Goal: Transaction & Acquisition: Purchase product/service

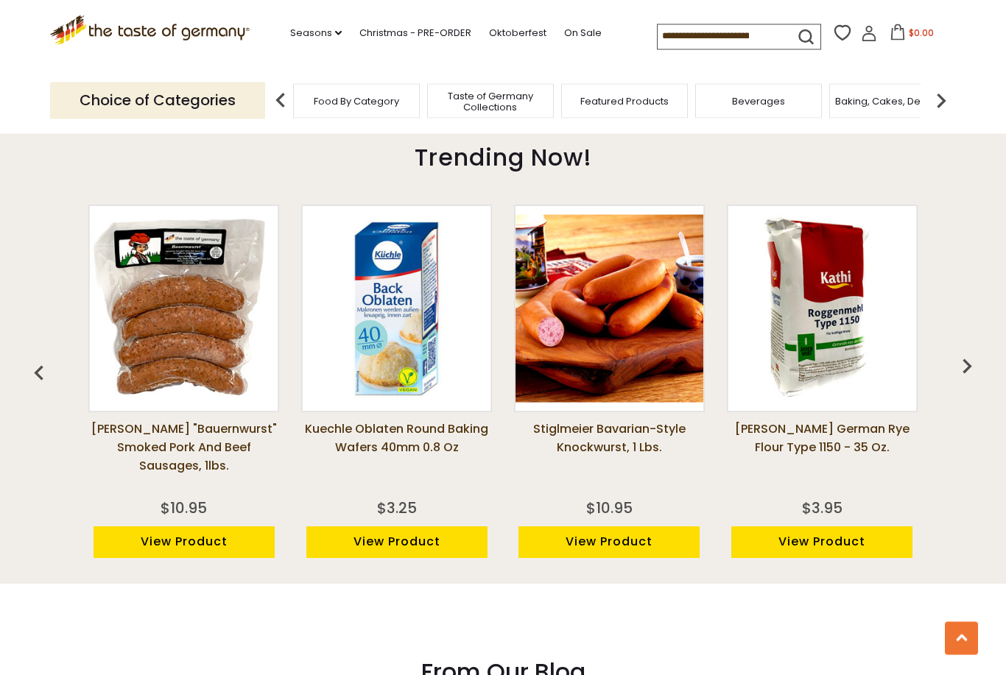
scroll to position [954, 0]
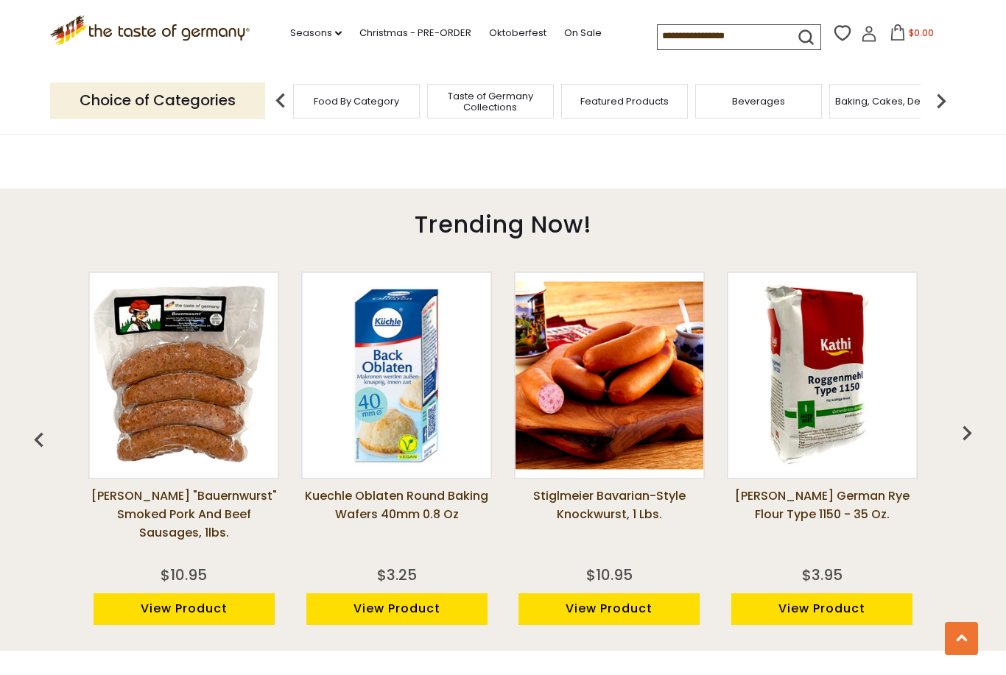
click at [973, 431] on img "button" at bounding box center [966, 432] width 29 height 29
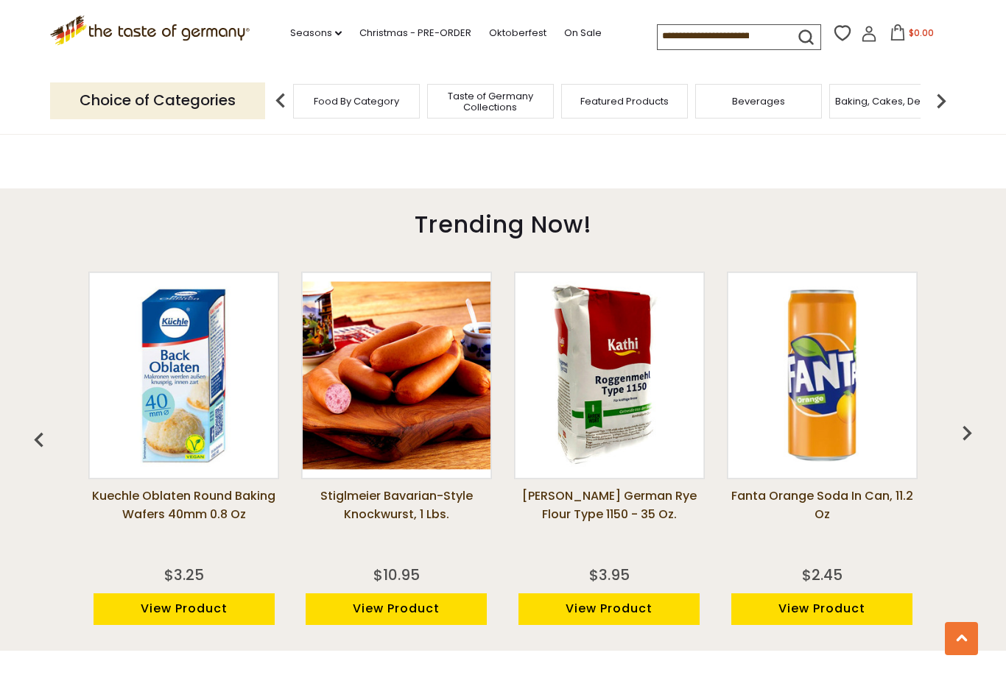
click at [981, 427] on img "button" at bounding box center [966, 432] width 29 height 29
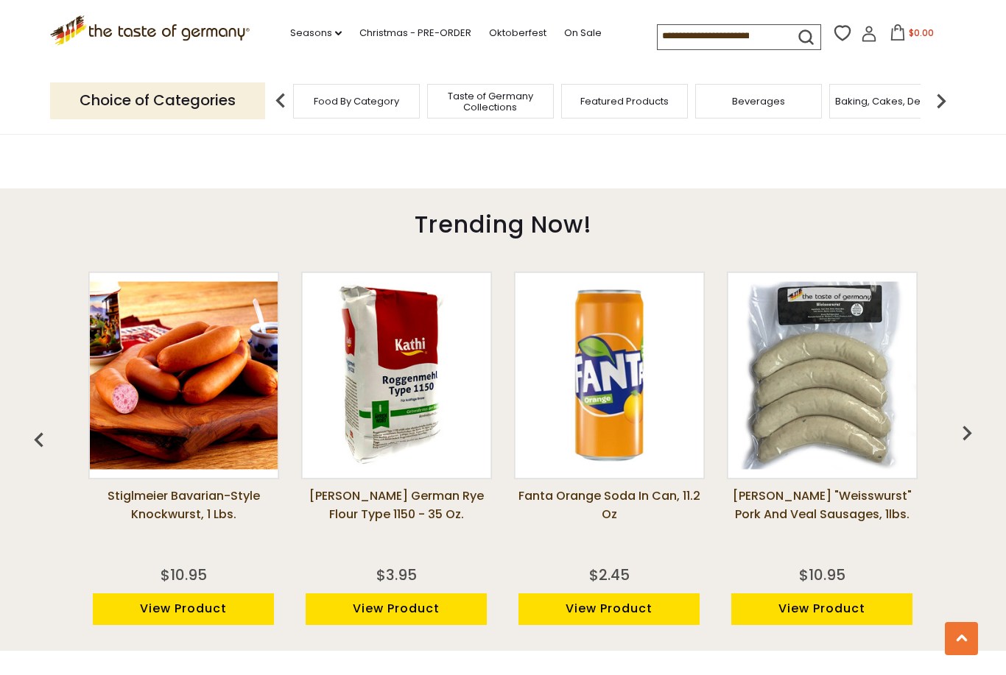
click at [964, 436] on img "button" at bounding box center [966, 432] width 29 height 29
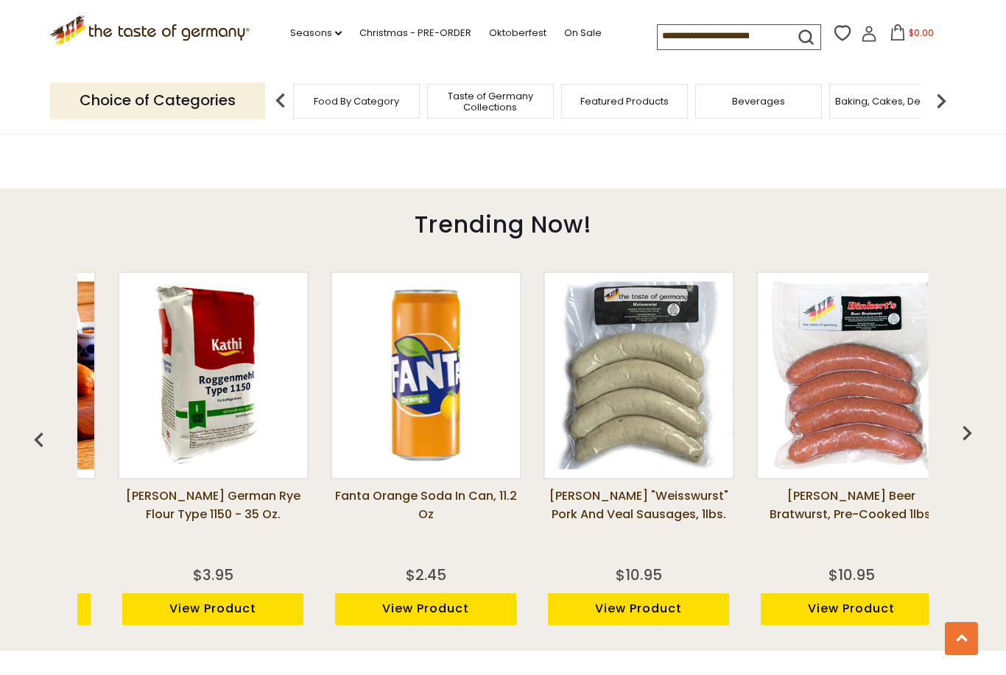
scroll to position [0, 638]
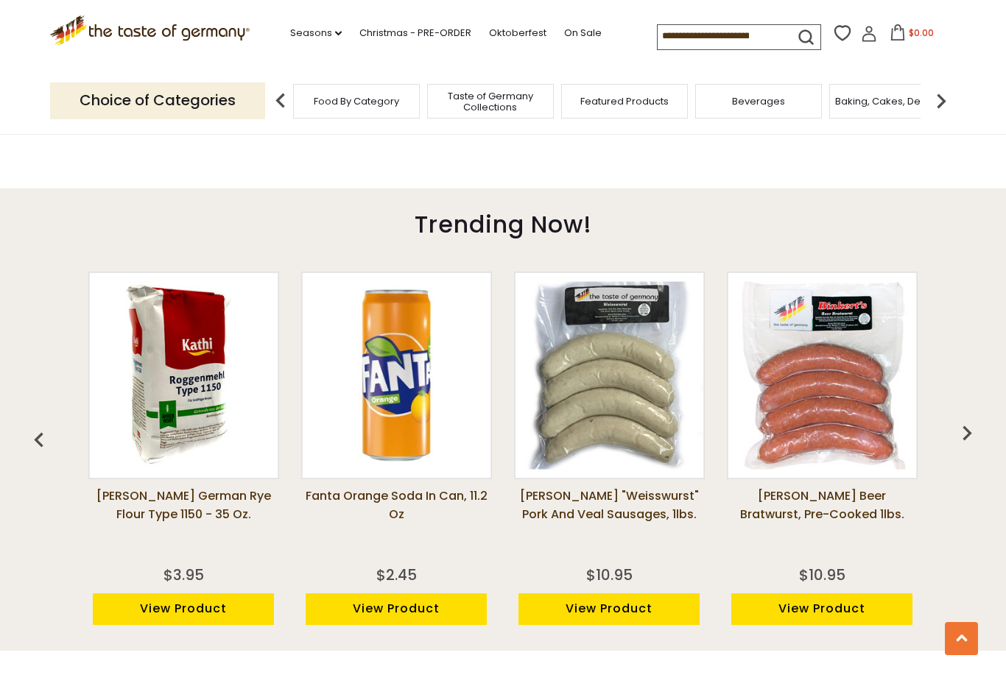
click at [969, 431] on img "button" at bounding box center [966, 432] width 29 height 29
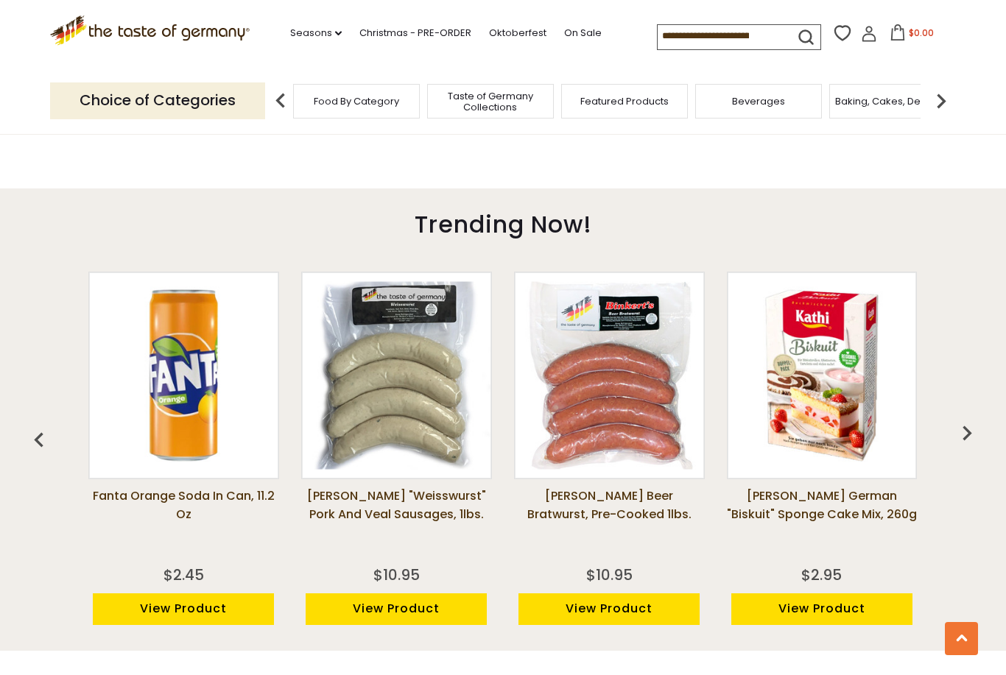
click at [852, 430] on img at bounding box center [822, 375] width 188 height 188
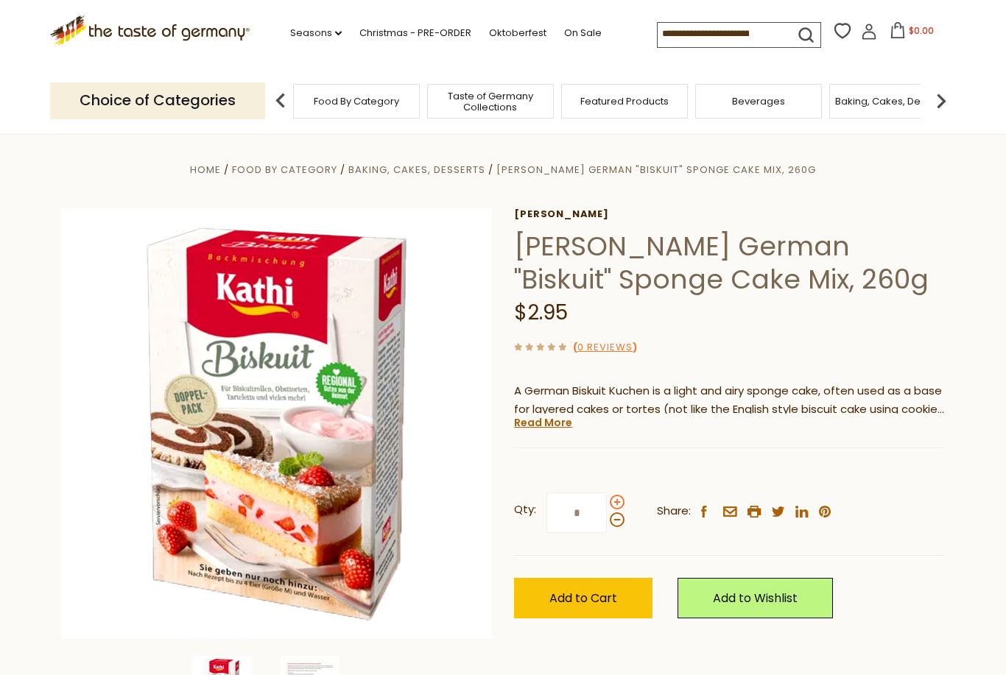
click at [624, 498] on span at bounding box center [617, 502] width 15 height 15
click at [607, 498] on input "*" at bounding box center [576, 512] width 60 height 40
click at [618, 501] on span at bounding box center [617, 502] width 15 height 15
click at [607, 501] on input "*" at bounding box center [576, 512] width 60 height 40
click at [619, 521] on span at bounding box center [617, 519] width 15 height 15
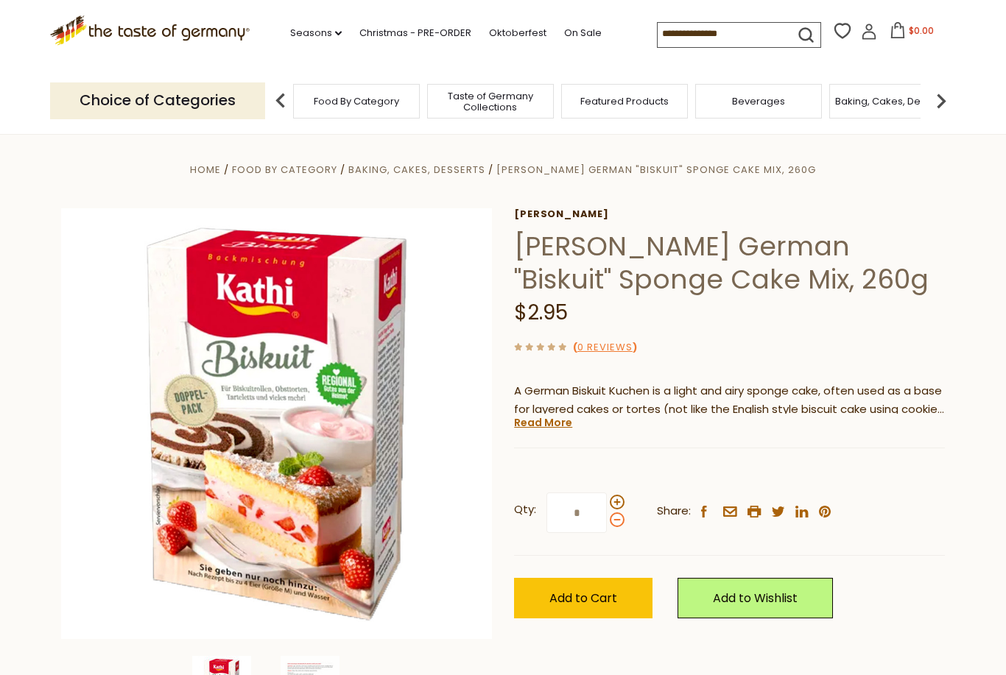
click at [607, 521] on input "*" at bounding box center [576, 512] width 60 height 40
click at [620, 523] on span at bounding box center [617, 519] width 15 height 15
click at [607, 523] on input "*" at bounding box center [576, 512] width 60 height 40
click at [624, 495] on div at bounding box center [617, 511] width 15 height 32
click at [607, 494] on input "*" at bounding box center [576, 512] width 60 height 40
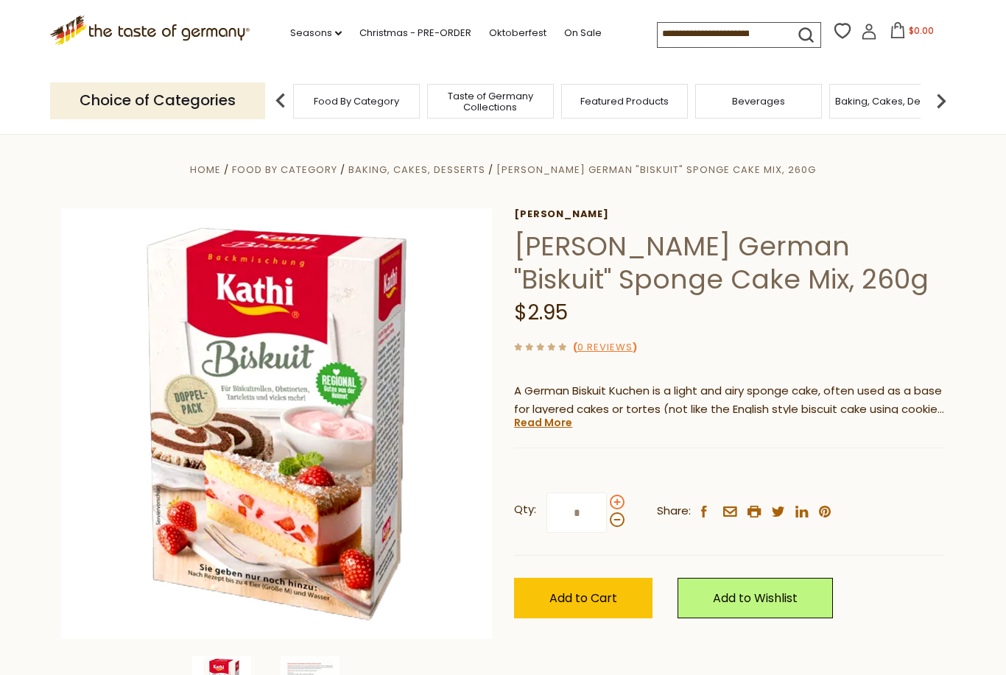
click at [623, 499] on span at bounding box center [617, 502] width 15 height 15
click at [607, 499] on input "*" at bounding box center [576, 512] width 60 height 40
click at [621, 495] on span at bounding box center [617, 502] width 15 height 15
click at [607, 495] on input "*" at bounding box center [576, 512] width 60 height 40
click at [622, 518] on span at bounding box center [617, 519] width 15 height 15
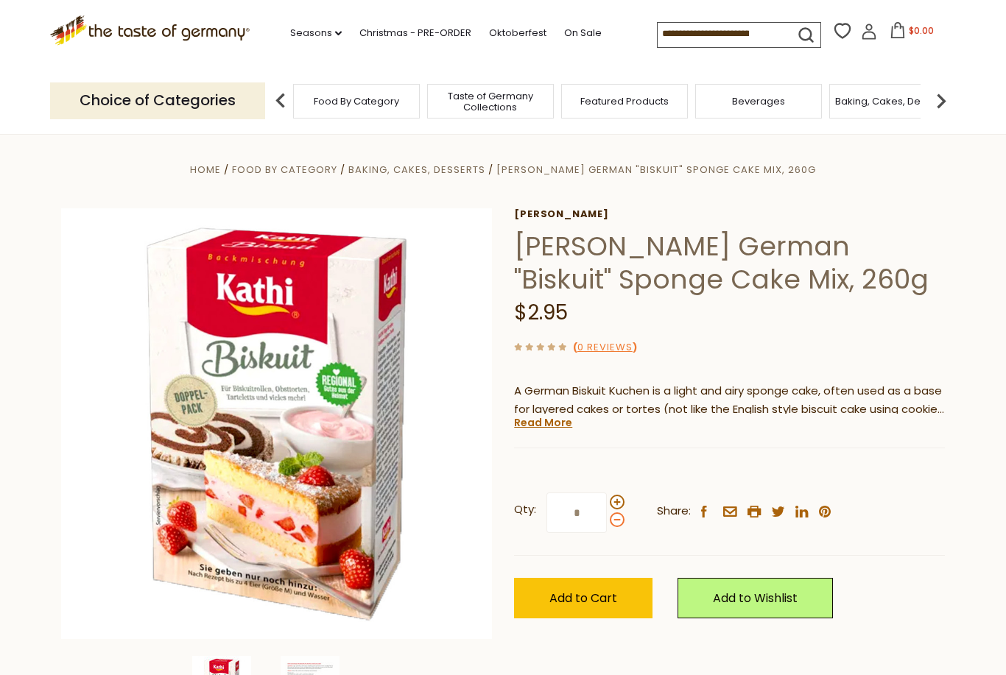
click at [607, 518] on input "*" at bounding box center [576, 512] width 60 height 40
type input "*"
click at [595, 591] on span "Add to Cart" at bounding box center [583, 598] width 68 height 17
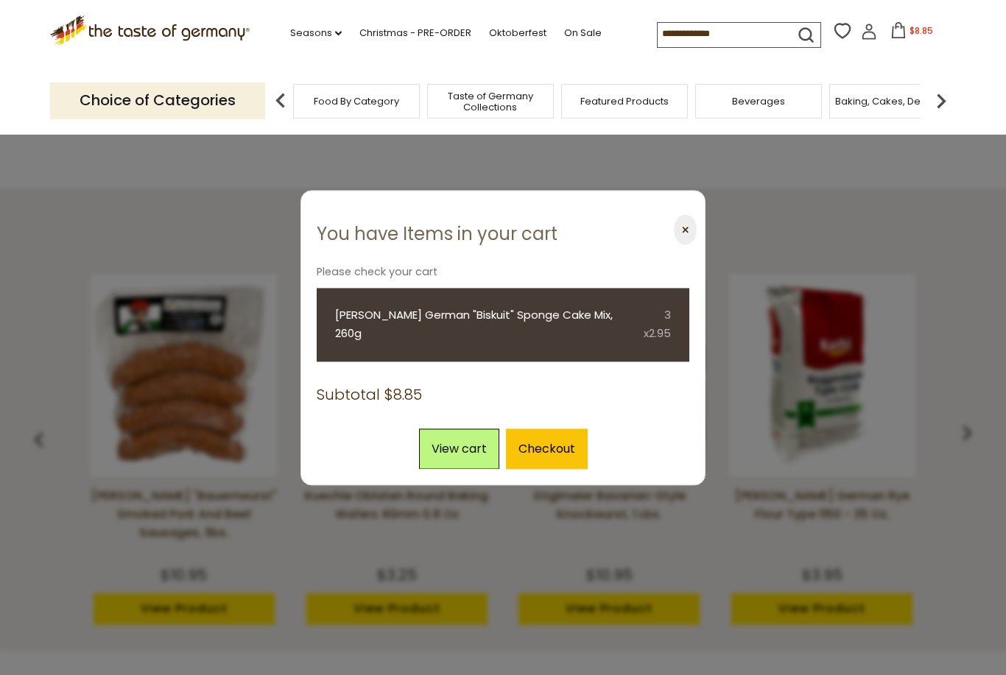
click at [691, 240] on button "⨉" at bounding box center [685, 230] width 23 height 30
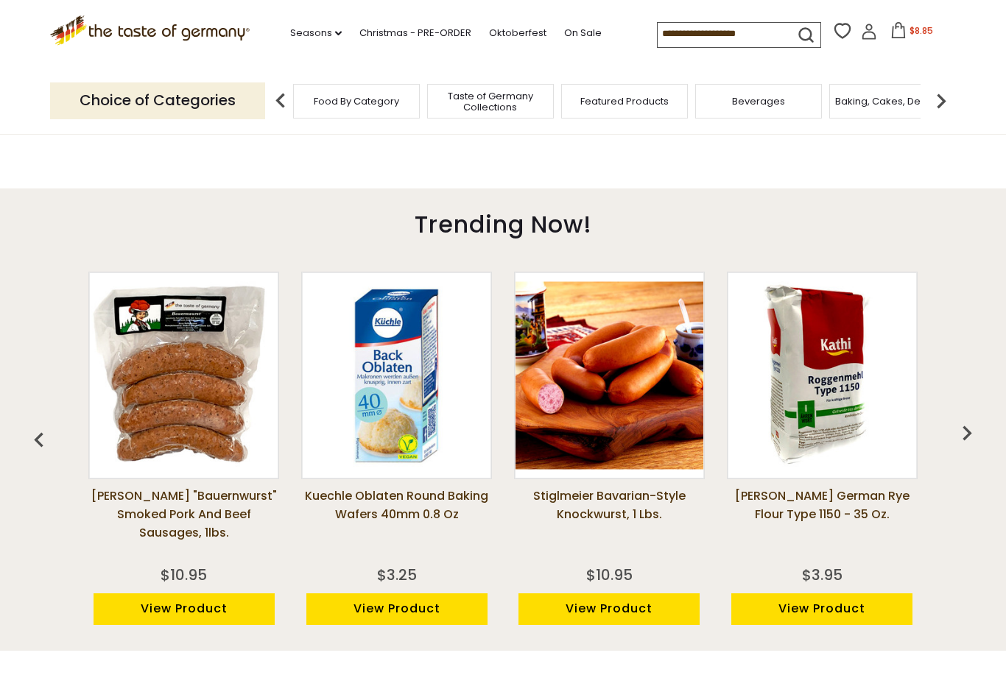
click at [978, 437] on img "button" at bounding box center [966, 432] width 29 height 29
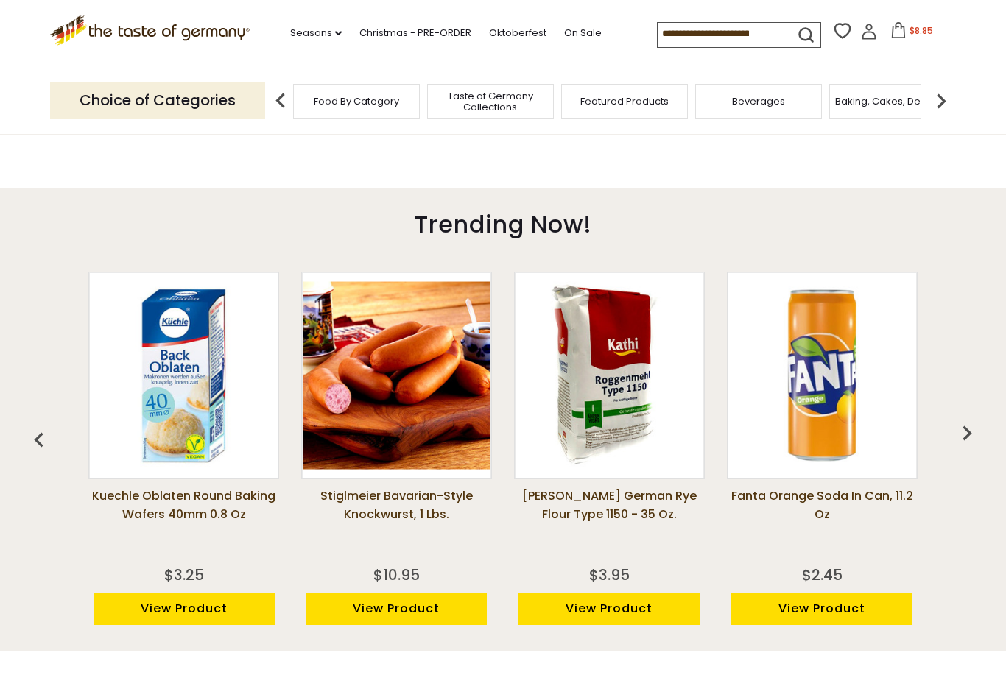
click at [970, 431] on img "button" at bounding box center [966, 432] width 29 height 29
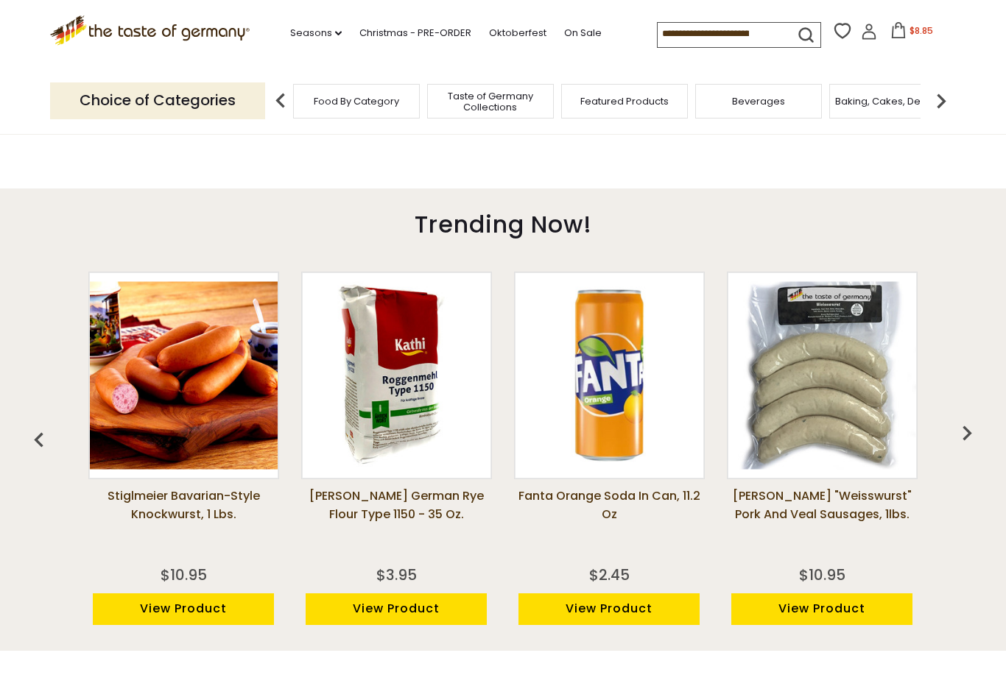
click at [970, 439] on img "button" at bounding box center [966, 432] width 29 height 29
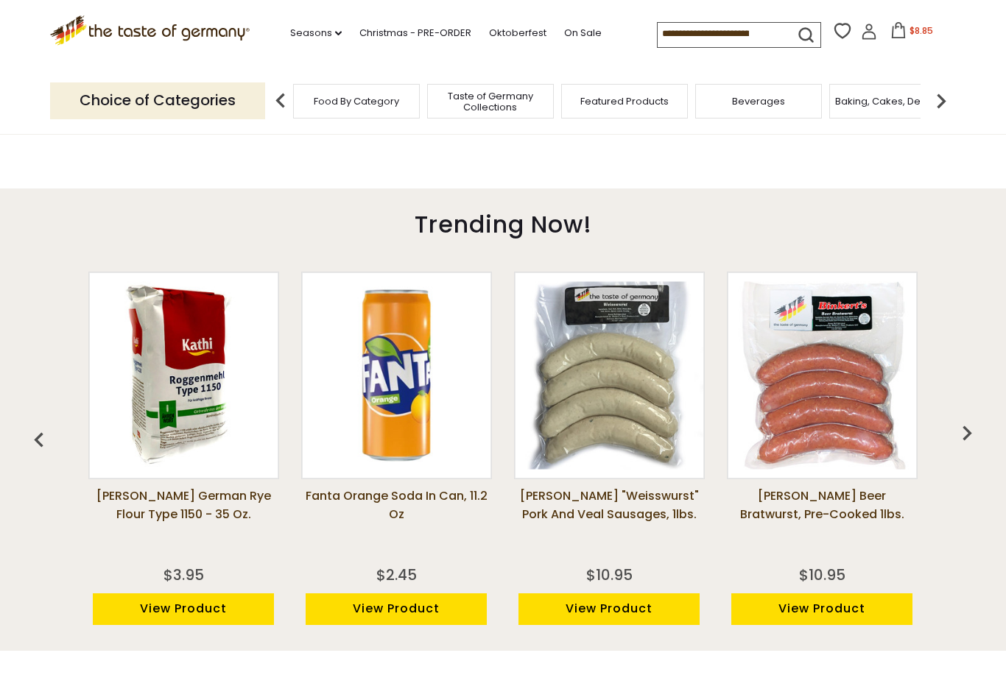
click at [975, 435] on img "button" at bounding box center [966, 432] width 29 height 29
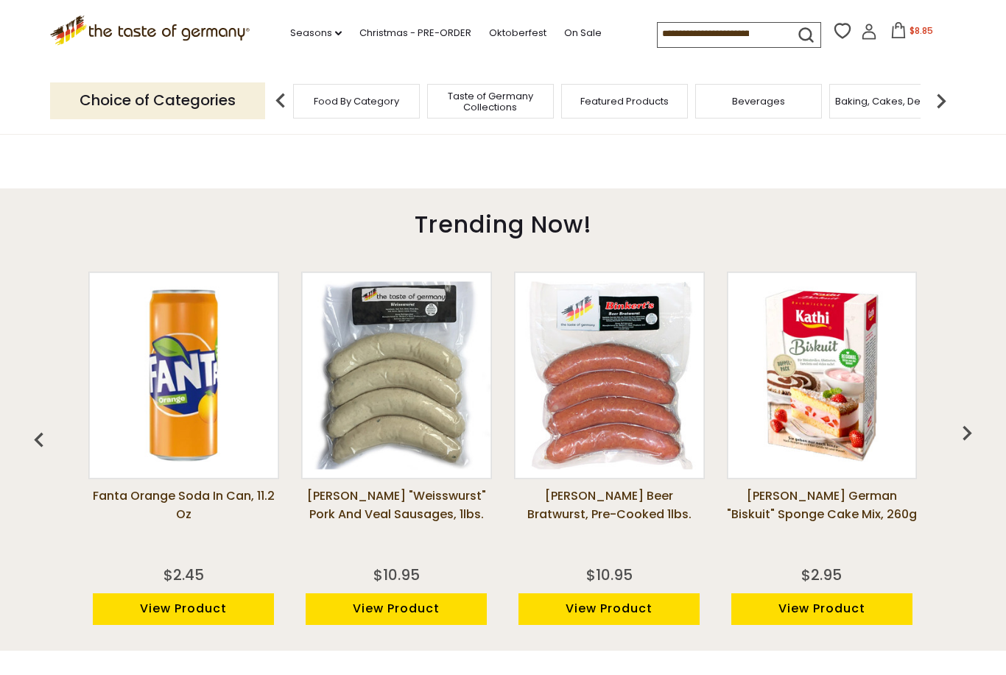
click at [971, 435] on img "button" at bounding box center [966, 432] width 29 height 29
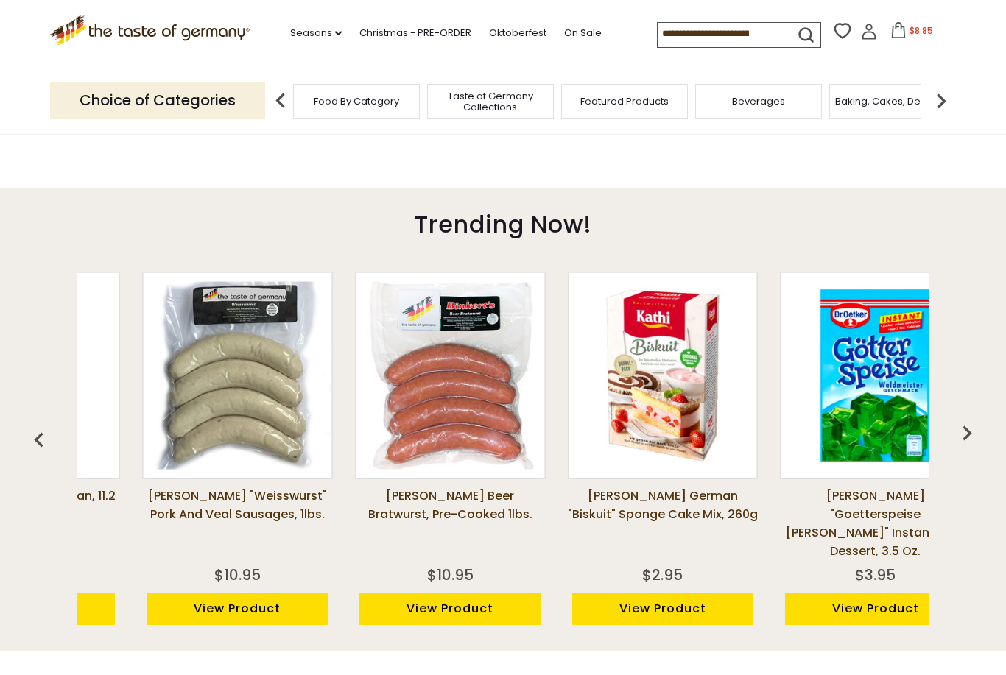
scroll to position [0, 1064]
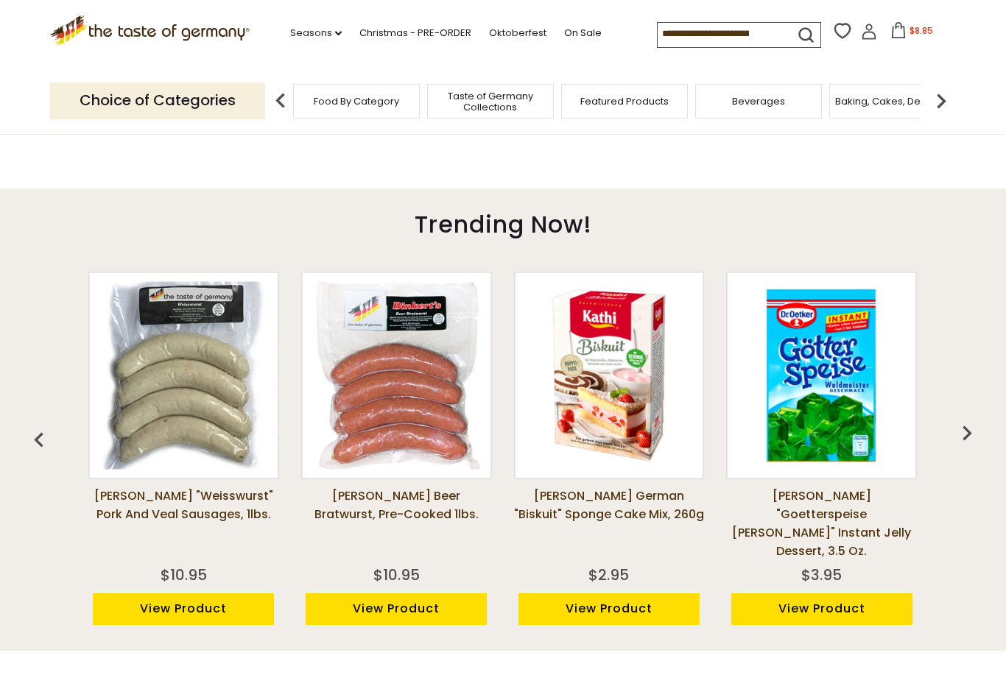
click at [960, 423] on img "button" at bounding box center [966, 432] width 29 height 29
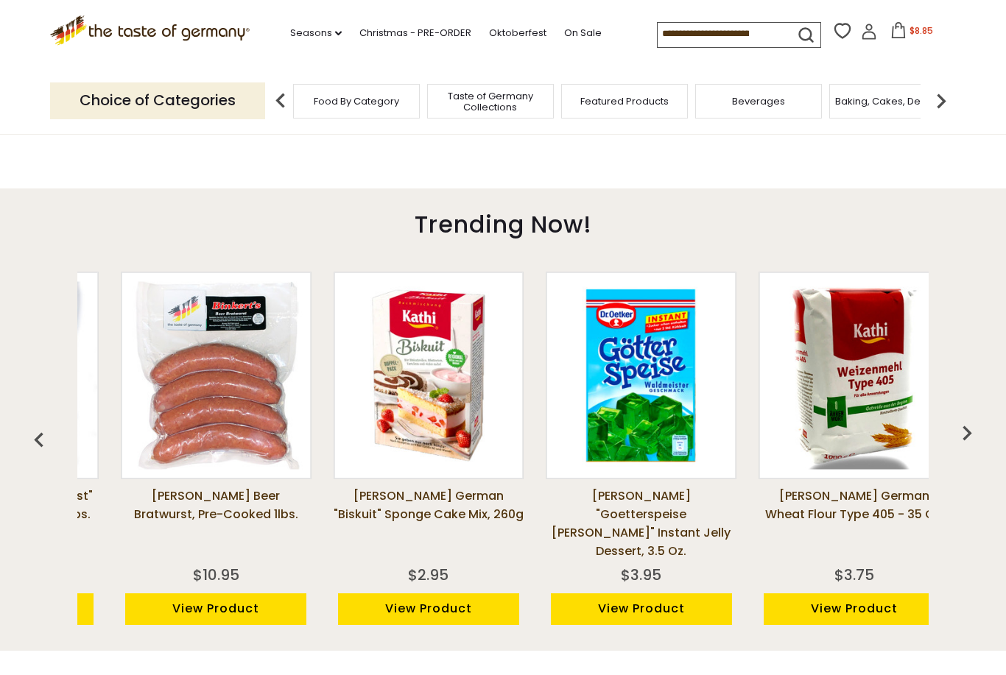
scroll to position [0, 1276]
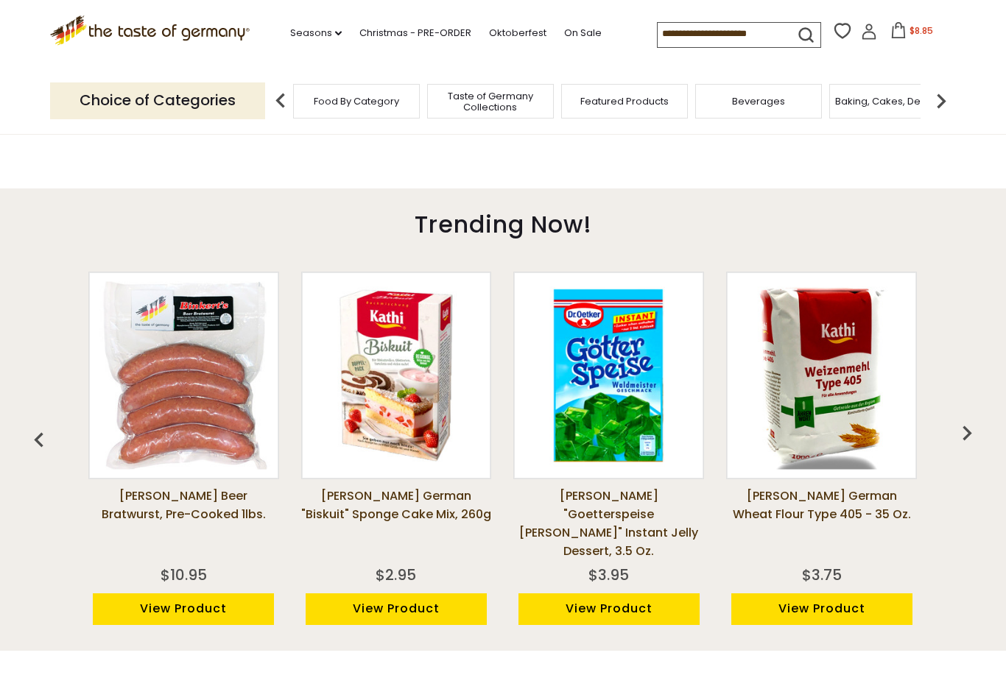
click at [970, 418] on img "button" at bounding box center [966, 432] width 29 height 29
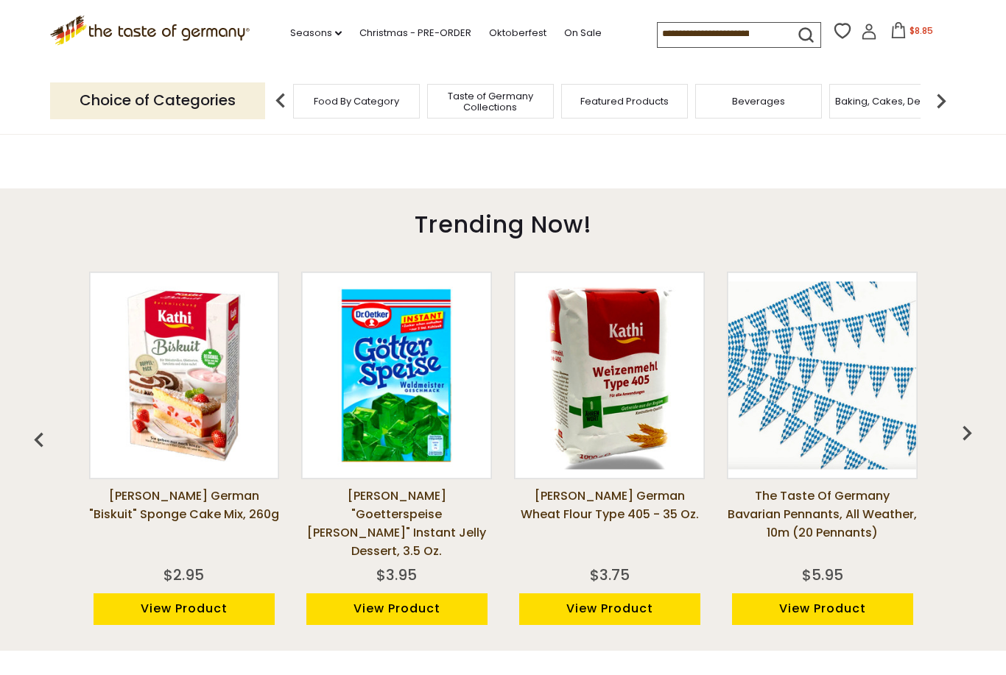
scroll to position [0, 1489]
click at [970, 431] on img "button" at bounding box center [966, 432] width 29 height 29
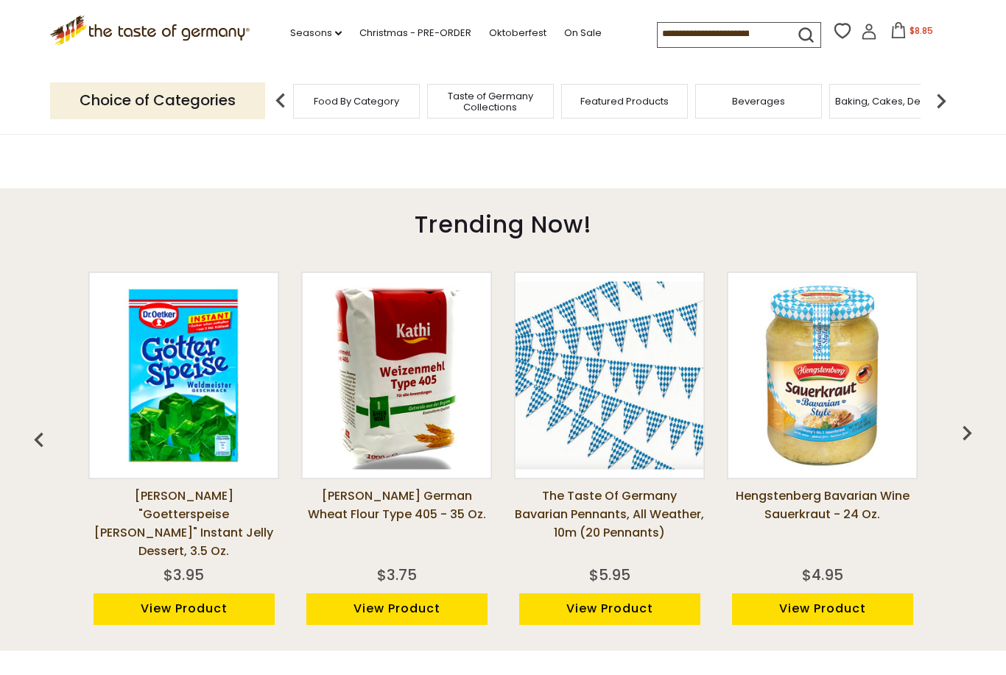
scroll to position [0, 1702]
click at [960, 437] on img "button" at bounding box center [966, 432] width 29 height 29
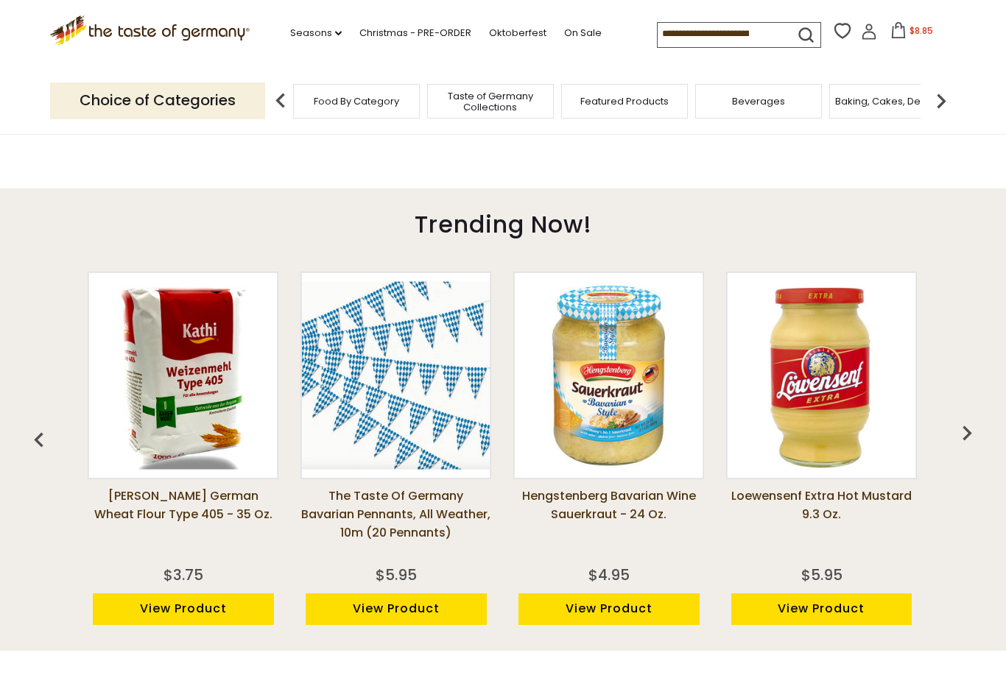
click at [970, 433] on img "button" at bounding box center [966, 432] width 29 height 29
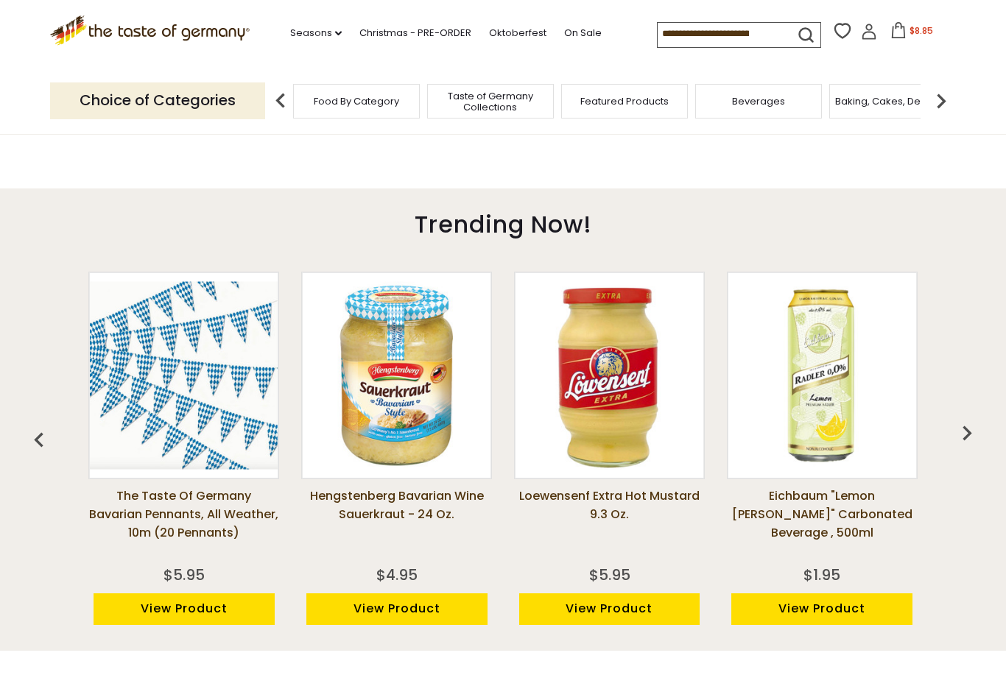
scroll to position [0, 2127]
click at [973, 434] on img "button" at bounding box center [966, 432] width 29 height 29
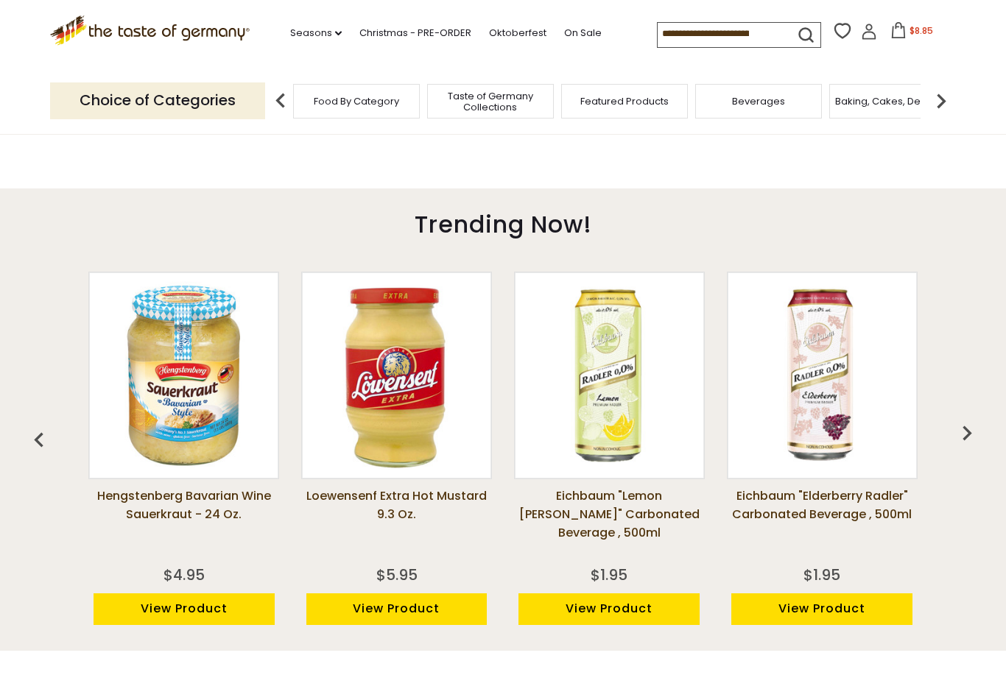
click at [970, 431] on img "button" at bounding box center [966, 432] width 29 height 29
click at [961, 432] on img "button" at bounding box center [966, 432] width 29 height 29
click at [977, 428] on img "button" at bounding box center [966, 432] width 29 height 29
click at [969, 431] on img "button" at bounding box center [966, 432] width 29 height 29
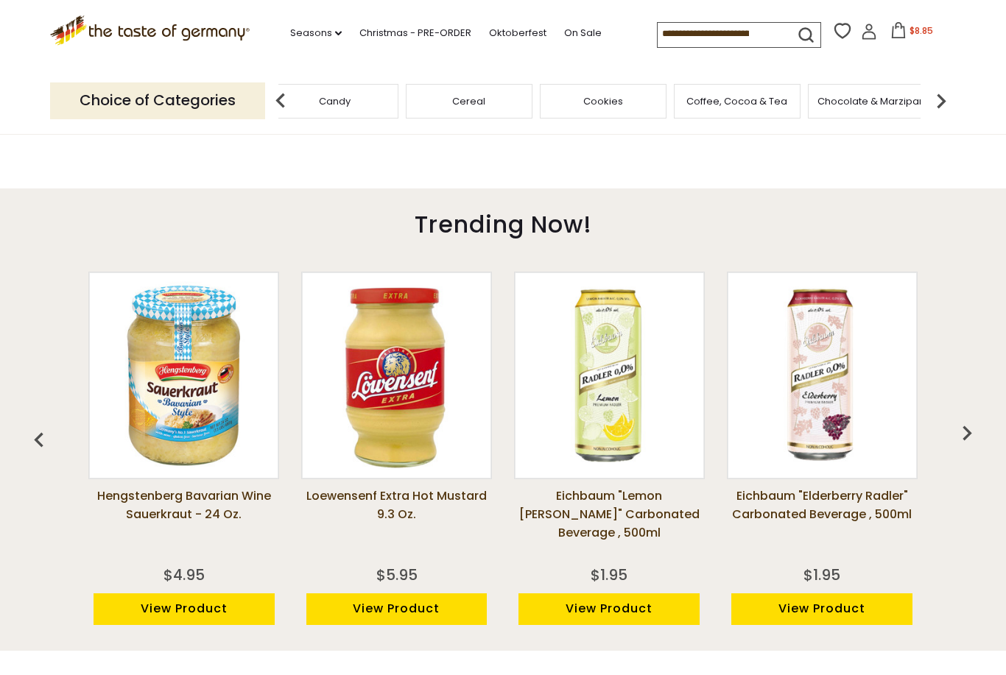
click at [282, 102] on img at bounding box center [280, 100] width 29 height 29
click at [378, 96] on span "Breads" at bounding box center [395, 101] width 35 height 11
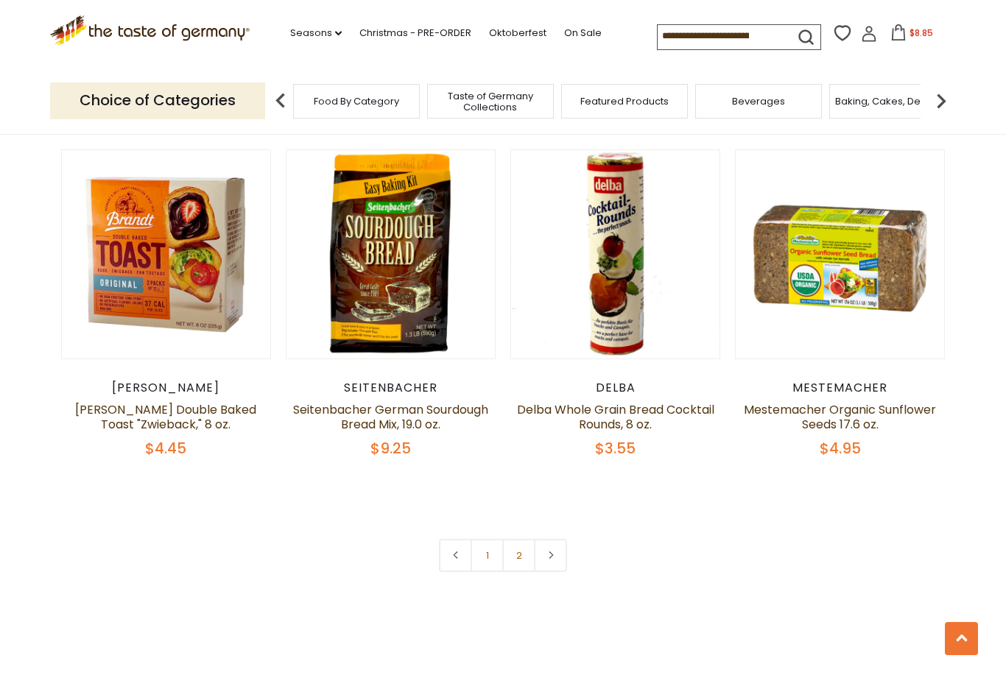
scroll to position [3241, 0]
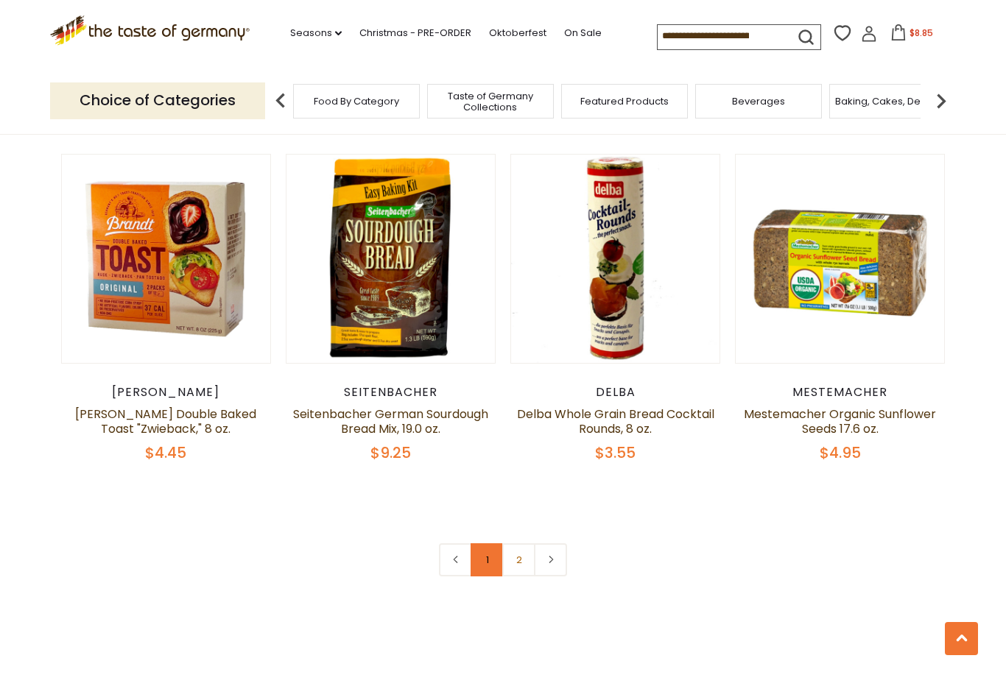
click at [492, 557] on link "1" at bounding box center [486, 559] width 33 height 33
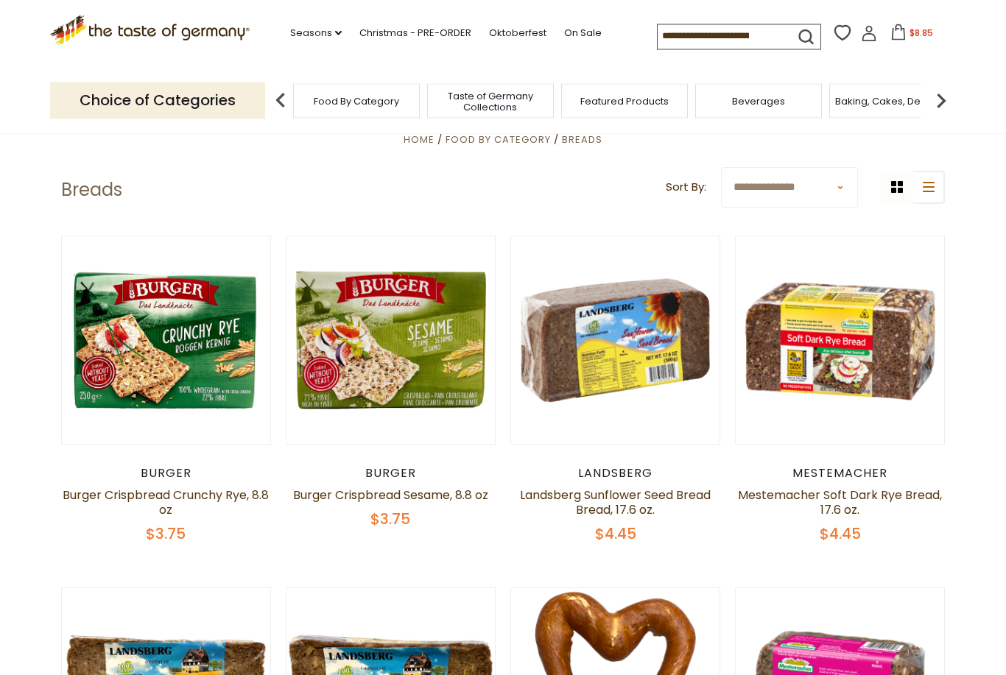
scroll to position [0, 0]
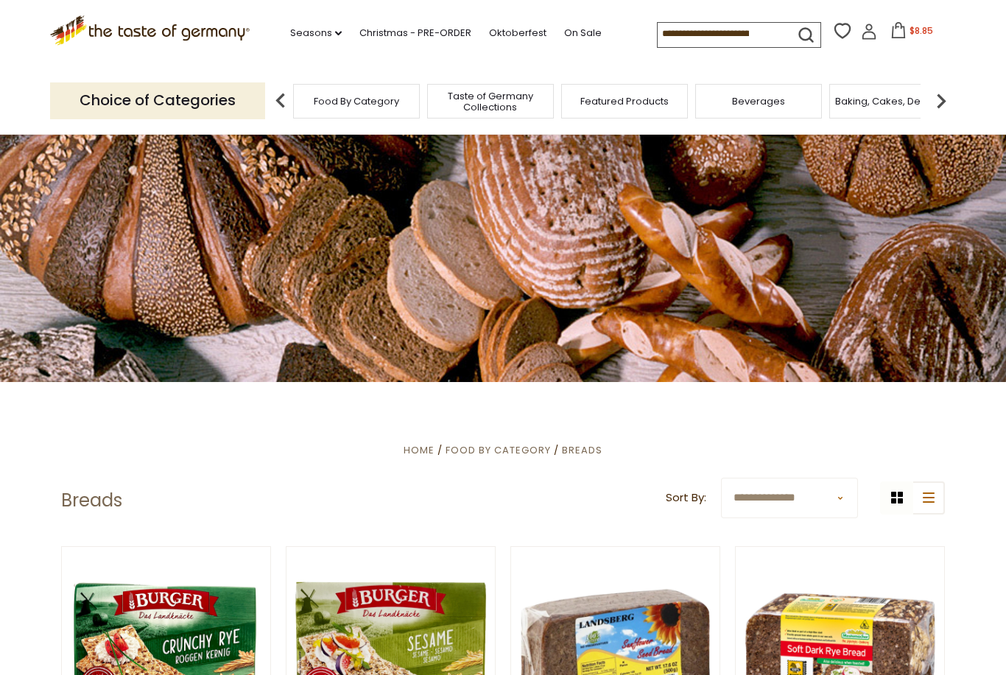
click at [657, 37] on input at bounding box center [719, 33] width 124 height 21
type input "*****"
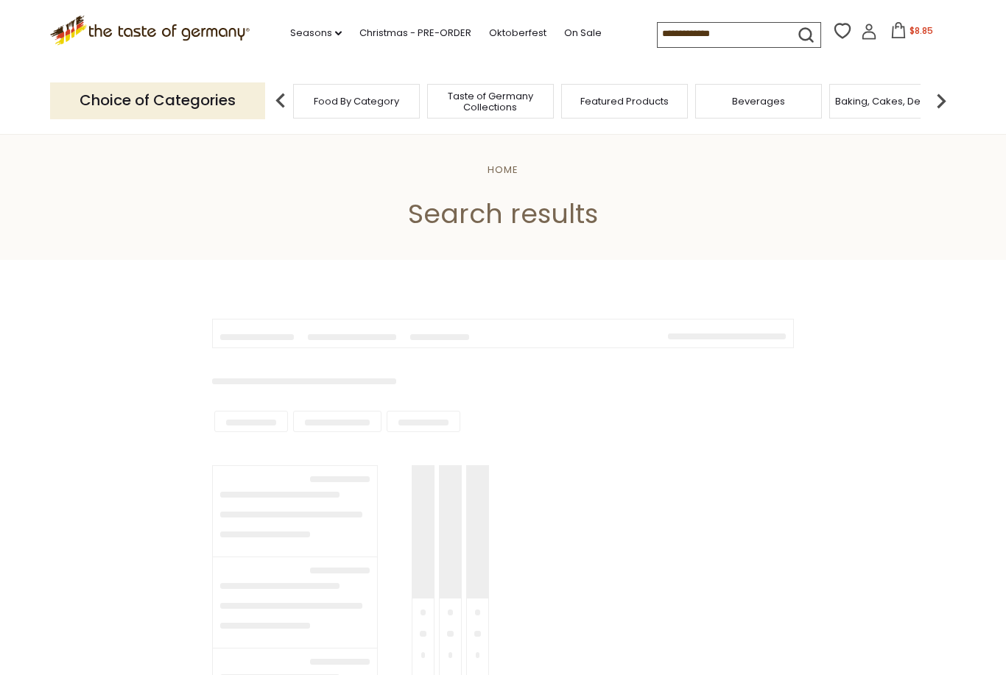
type input "*****"
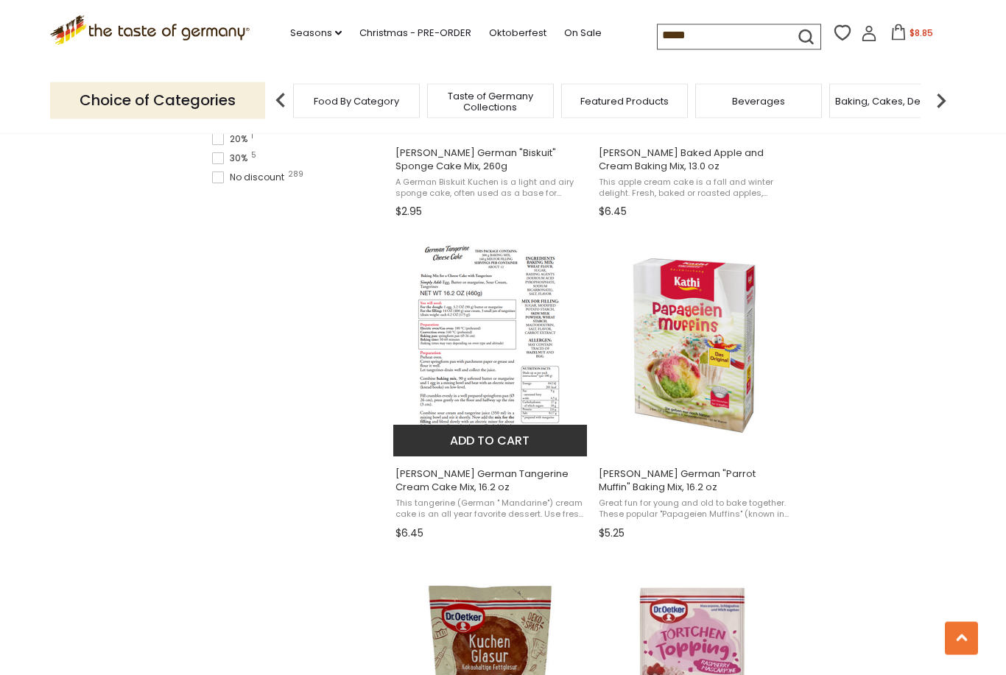
scroll to position [1136, 0]
click at [533, 427] on button "Add to cart" at bounding box center [490, 441] width 194 height 32
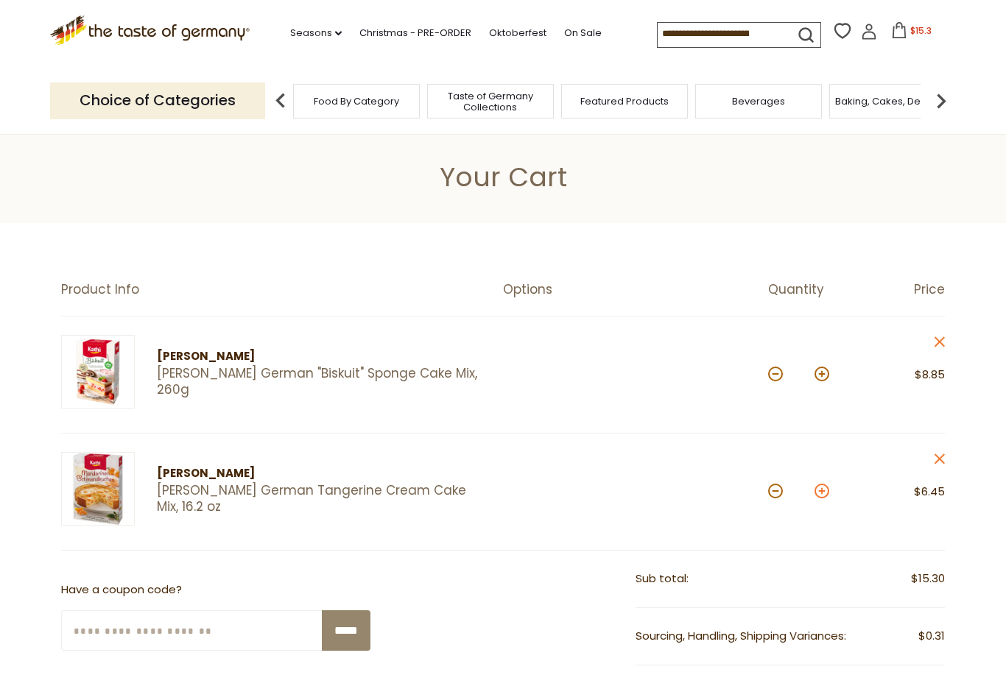
click at [827, 490] on button at bounding box center [821, 491] width 15 height 15
type input "*"
click at [824, 485] on button at bounding box center [821, 491] width 15 height 15
type input "*"
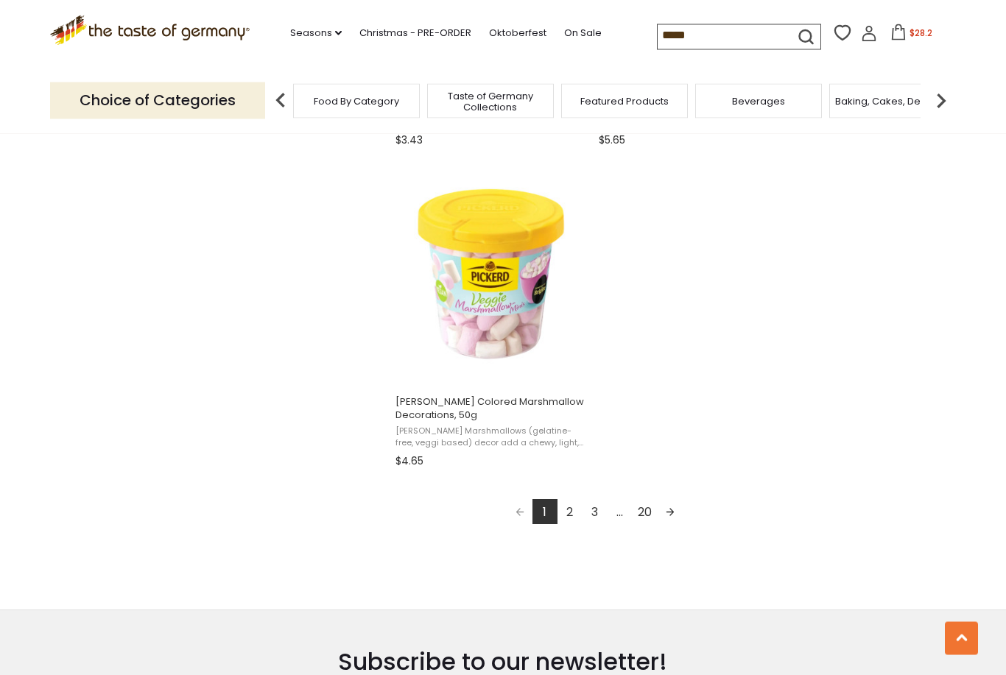
scroll to position [2538, 0]
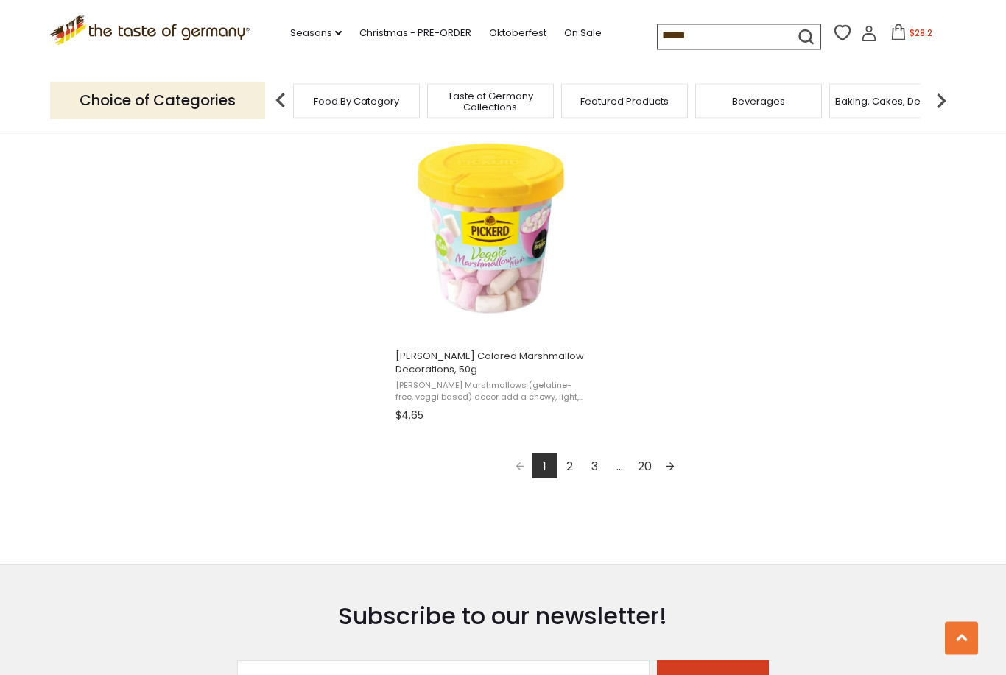
click at [575, 454] on link "2" at bounding box center [569, 466] width 25 height 25
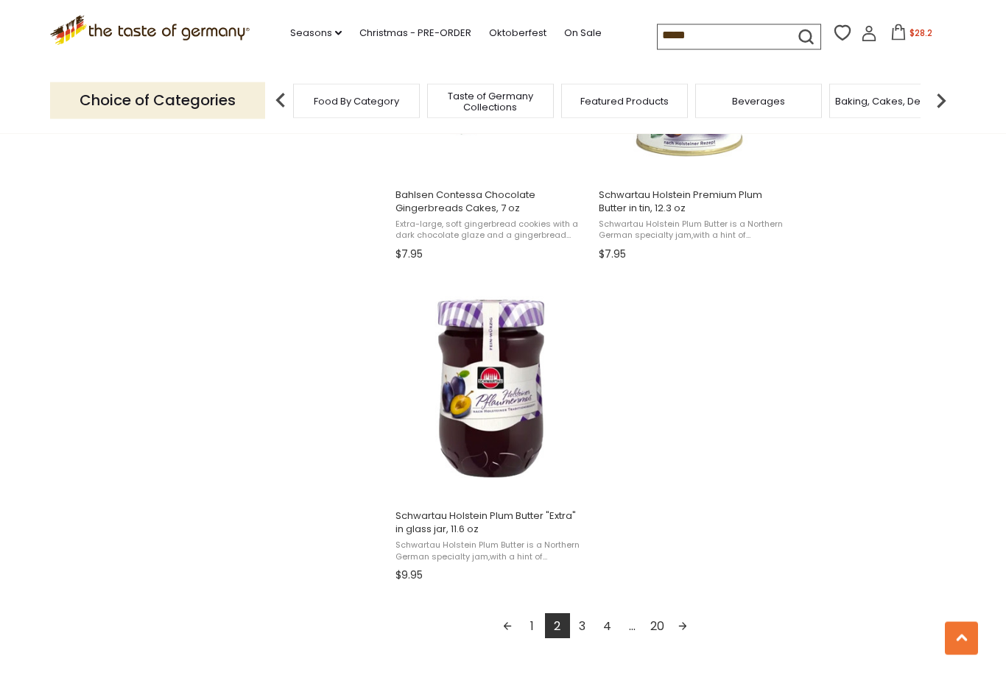
scroll to position [2404, 0]
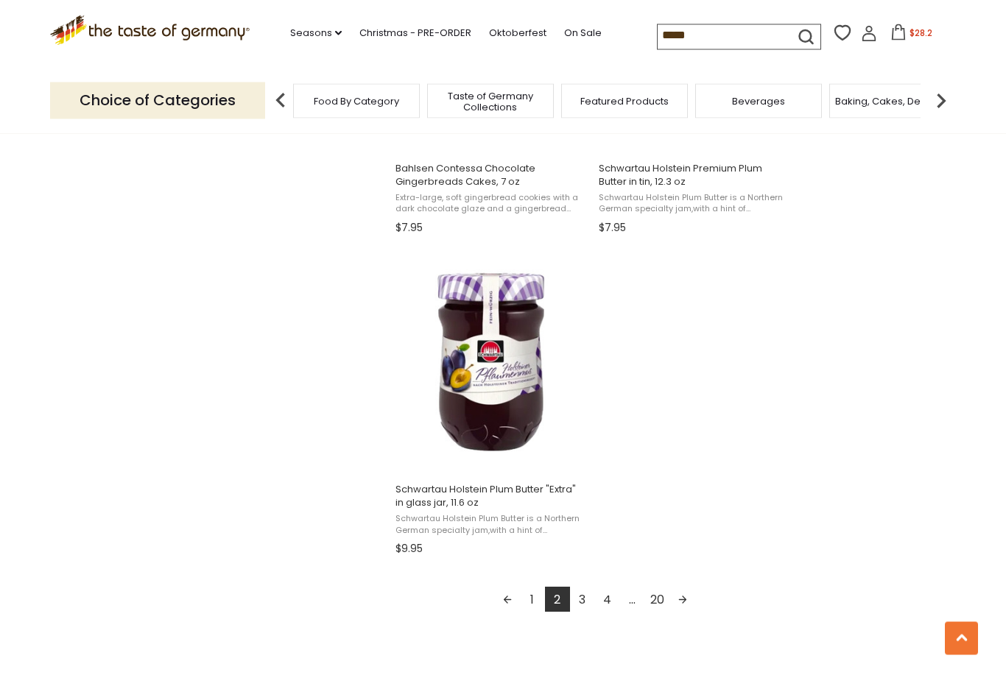
click at [583, 598] on link "3" at bounding box center [582, 599] width 25 height 25
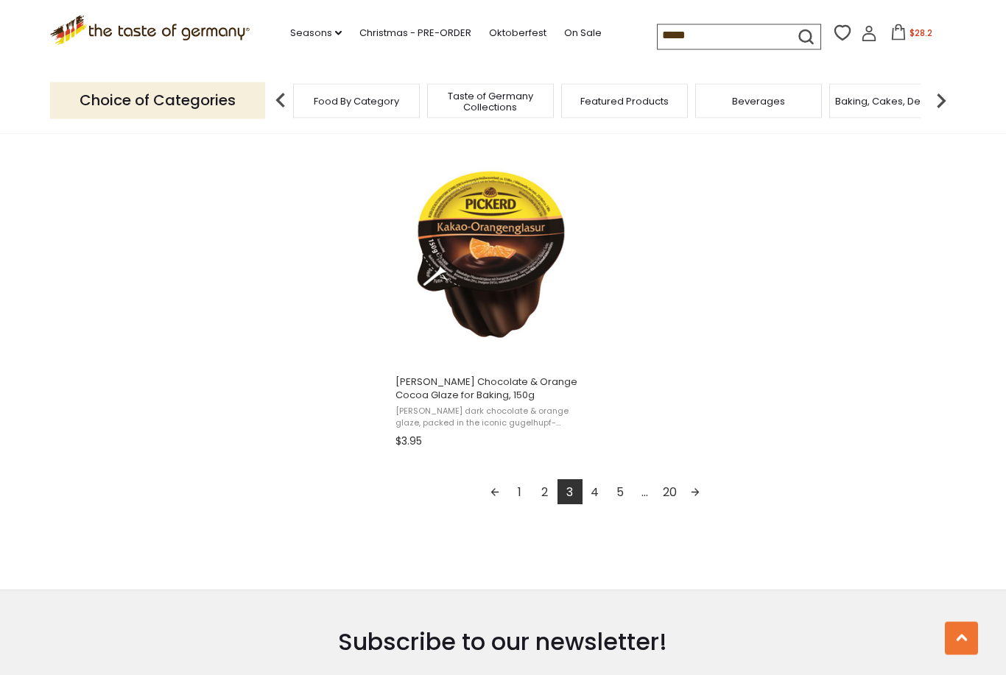
scroll to position [2511, 0]
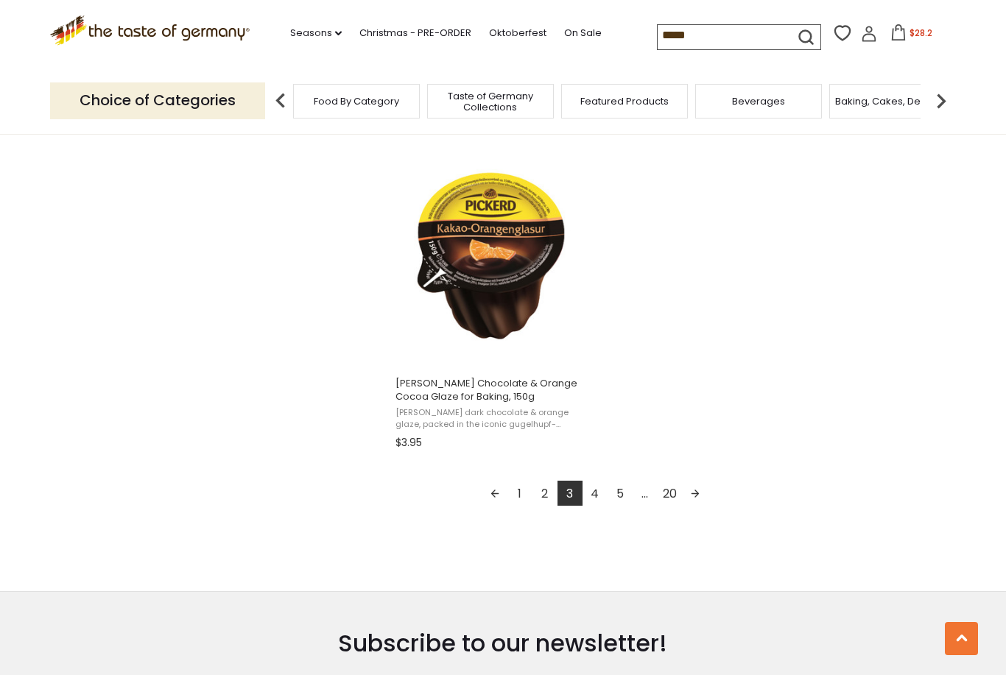
click at [598, 495] on link "4" at bounding box center [594, 493] width 25 height 25
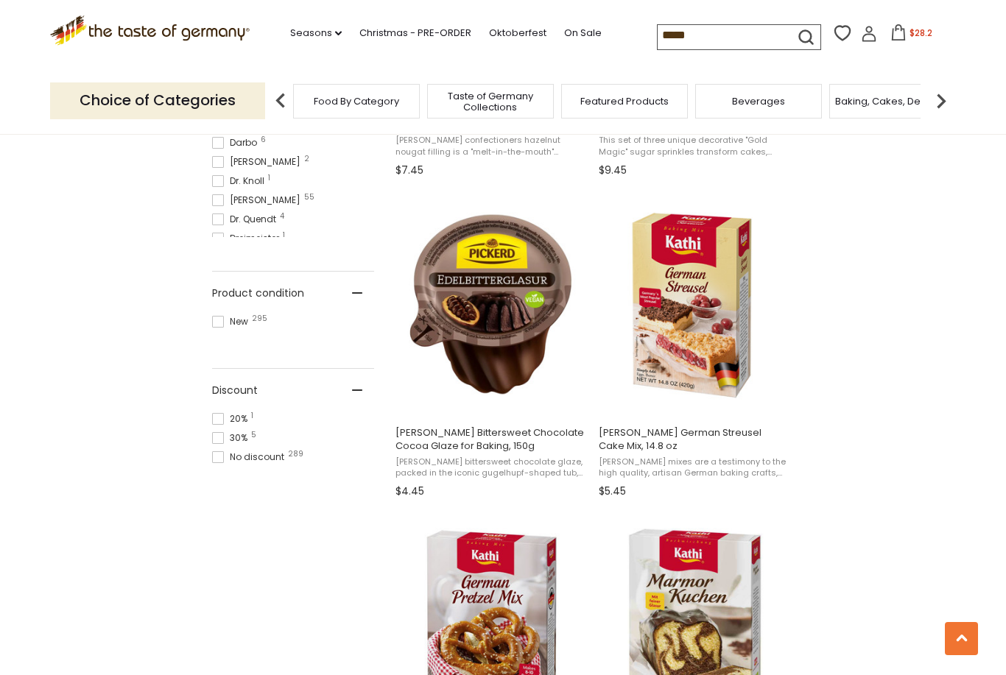
scroll to position [849, 0]
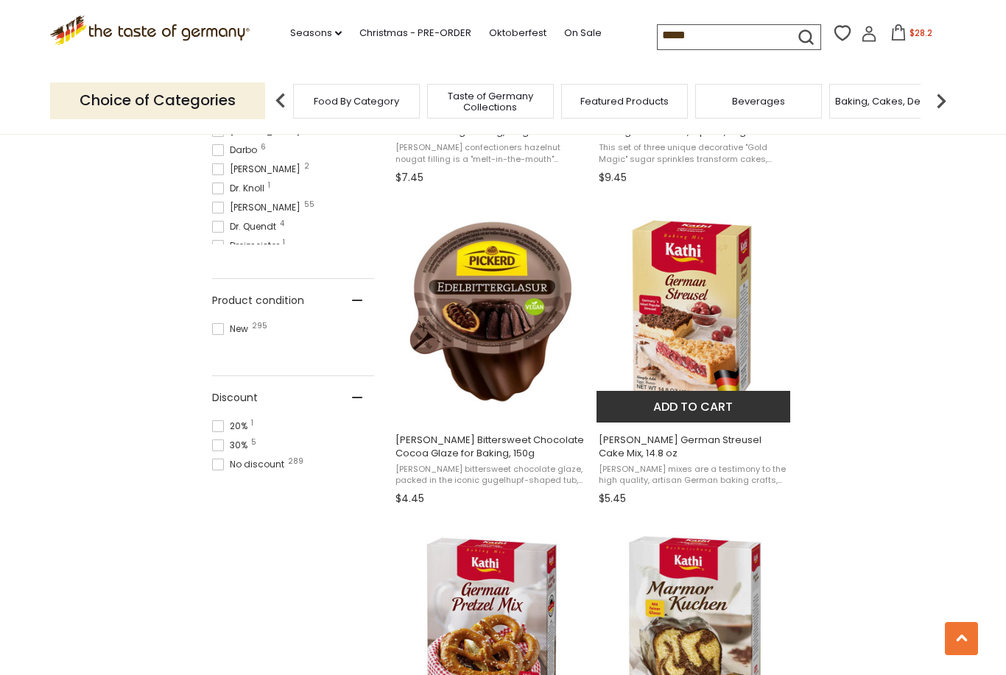
click at [727, 345] on img "Kathi German Streusel Cake Mix, 14.8 oz" at bounding box center [693, 311] width 195 height 195
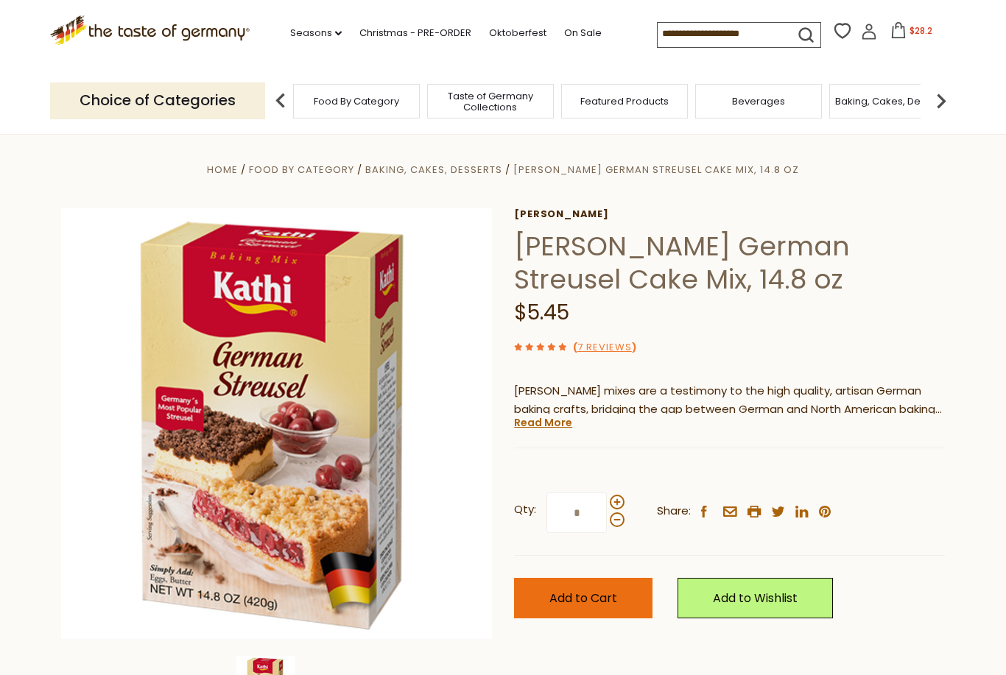
click at [598, 596] on span "Add to Cart" at bounding box center [583, 598] width 68 height 17
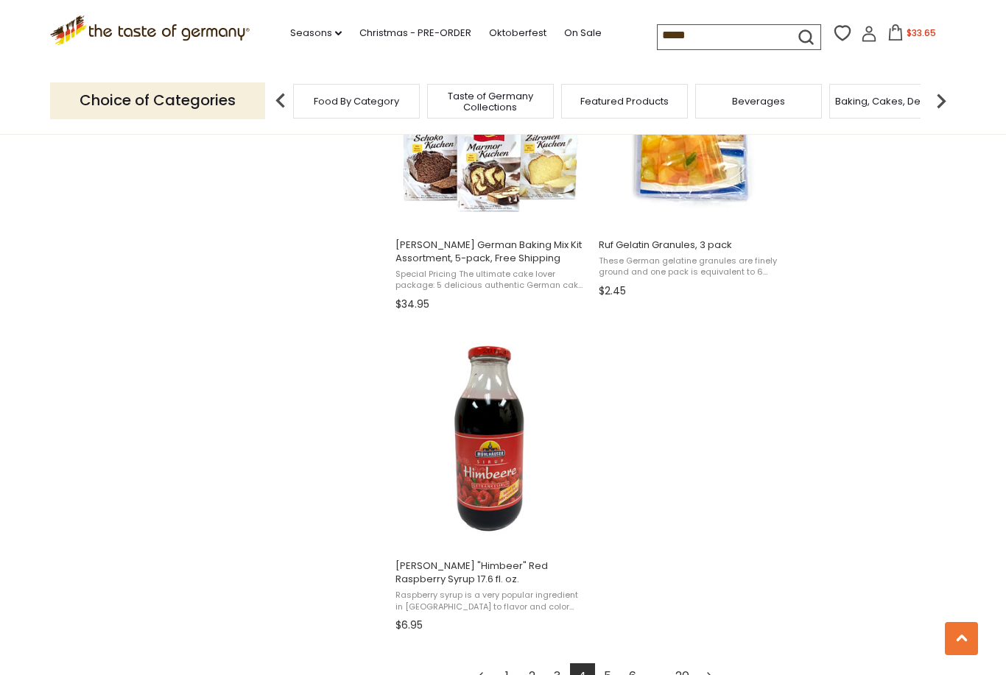
scroll to position [2441, 0]
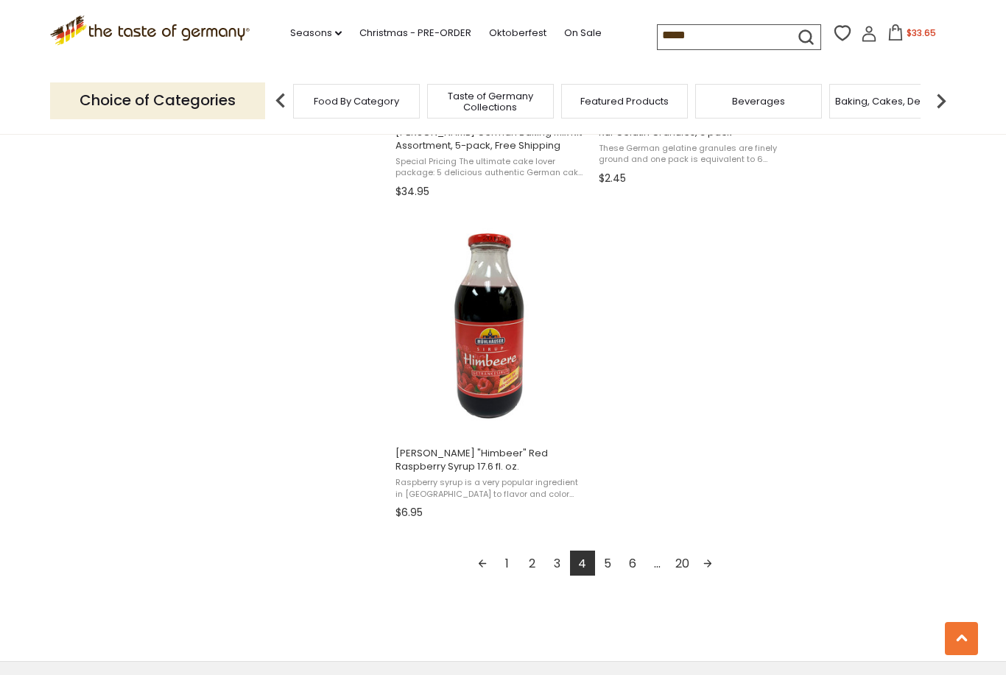
click at [621, 555] on link "6" at bounding box center [632, 563] width 25 height 25
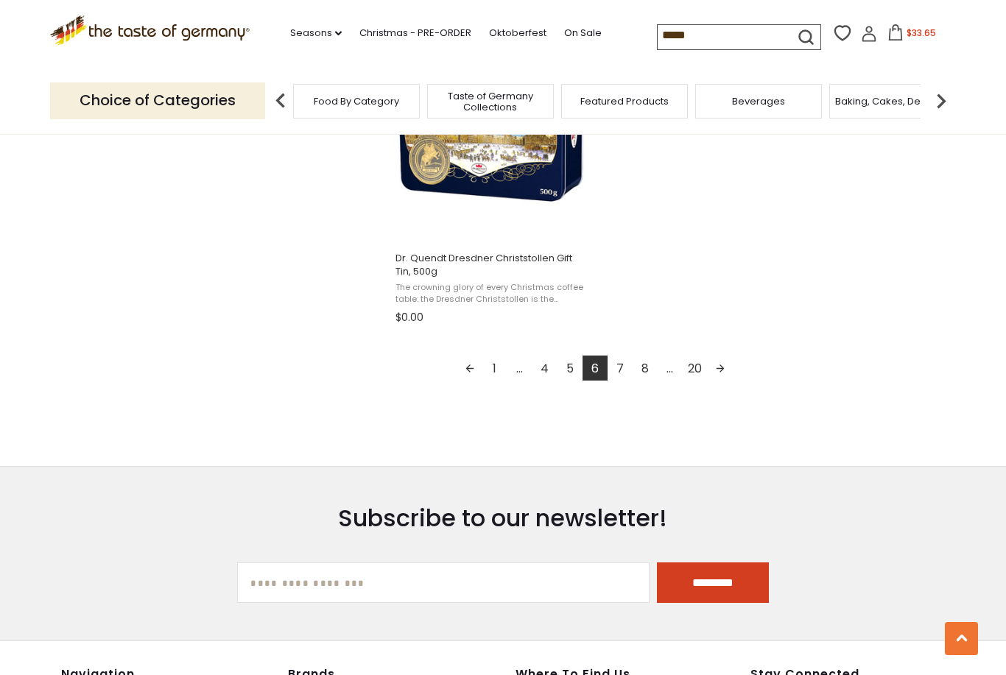
scroll to position [2544, 0]
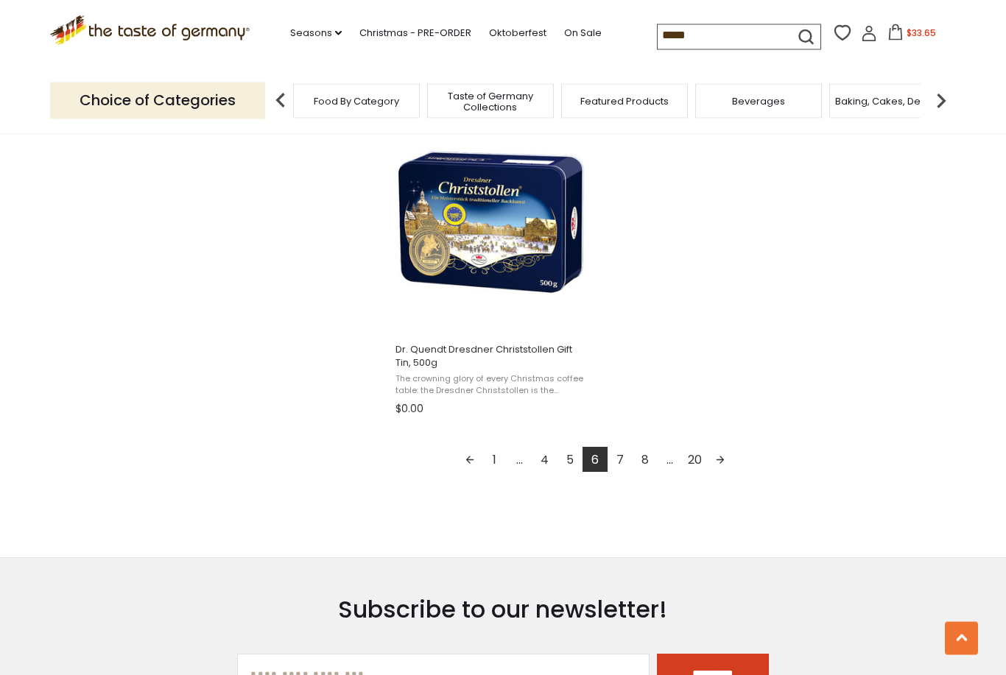
click at [624, 456] on link "7" at bounding box center [619, 460] width 25 height 25
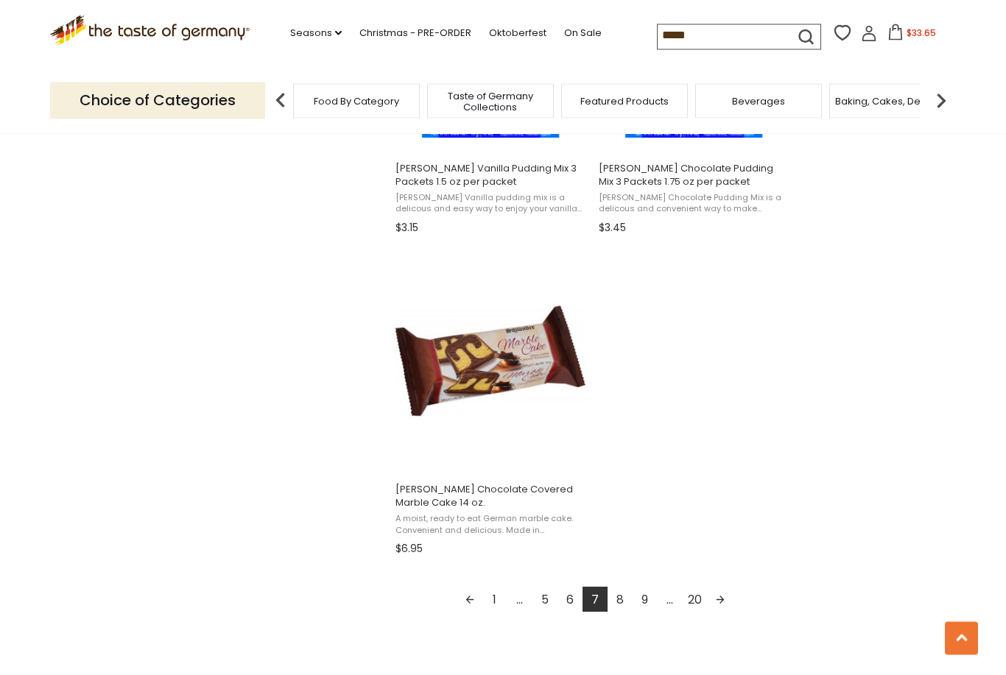
scroll to position [2404, 0]
click at [621, 603] on link "8" at bounding box center [619, 600] width 25 height 25
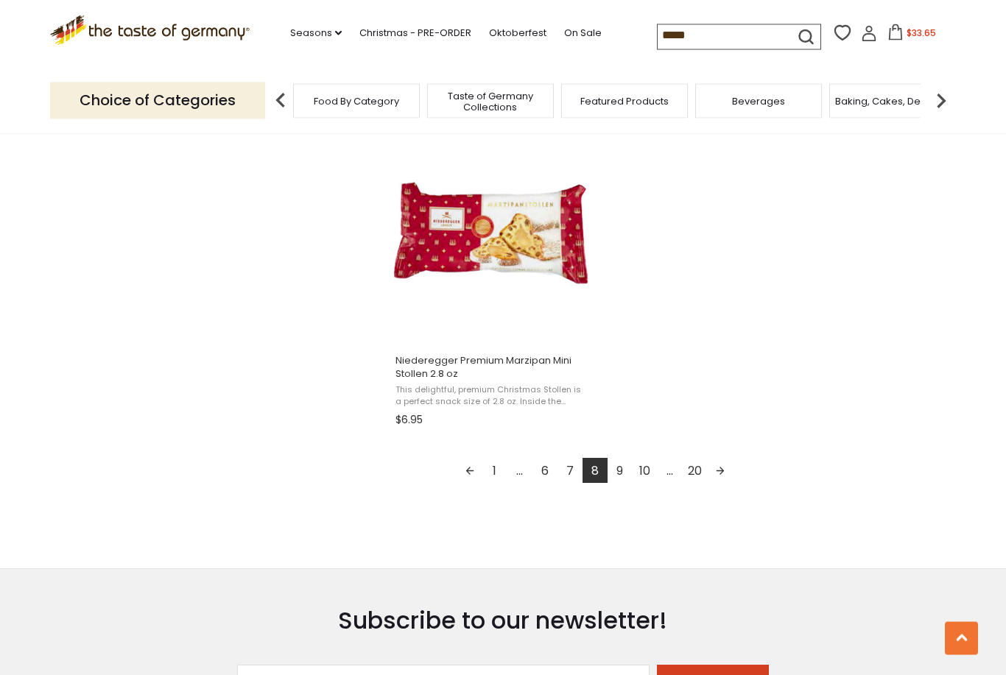
scroll to position [2536, 0]
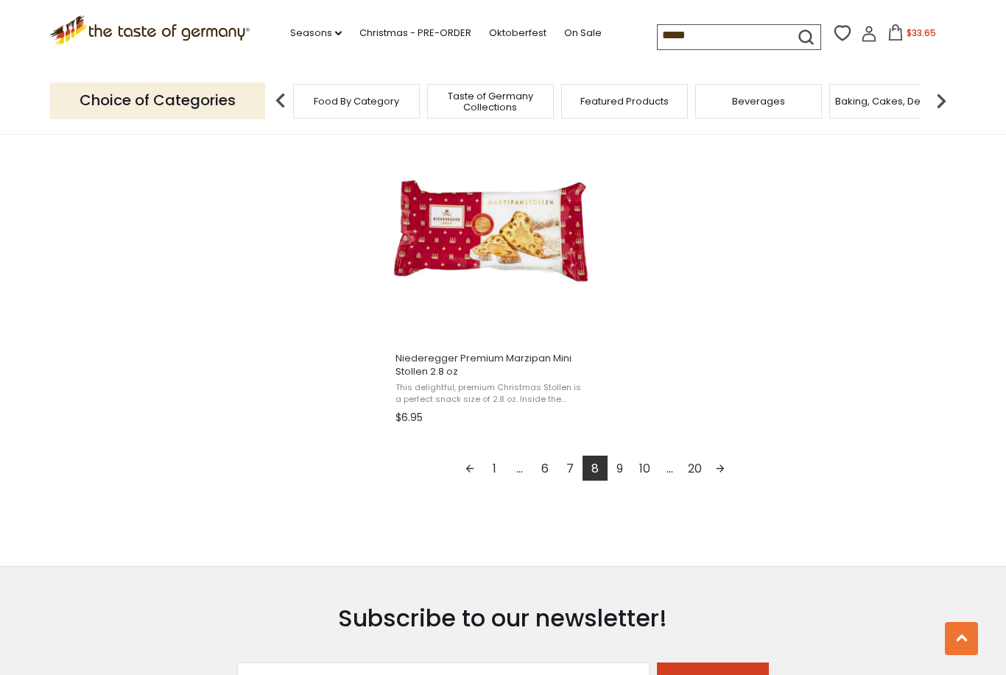
click at [618, 470] on link "9" at bounding box center [619, 468] width 25 height 25
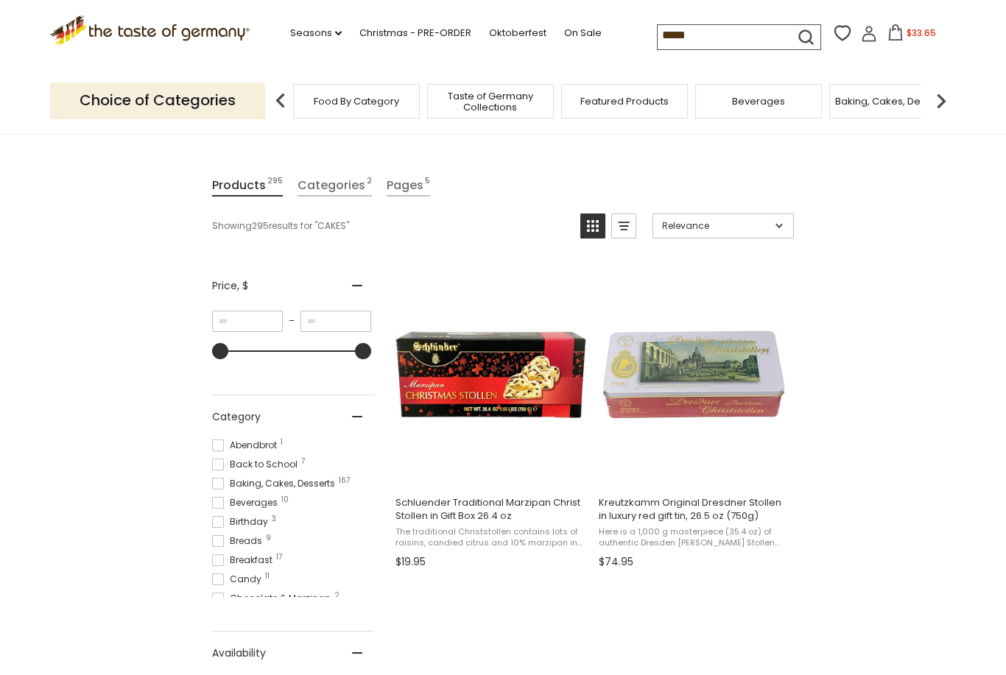
scroll to position [113, 0]
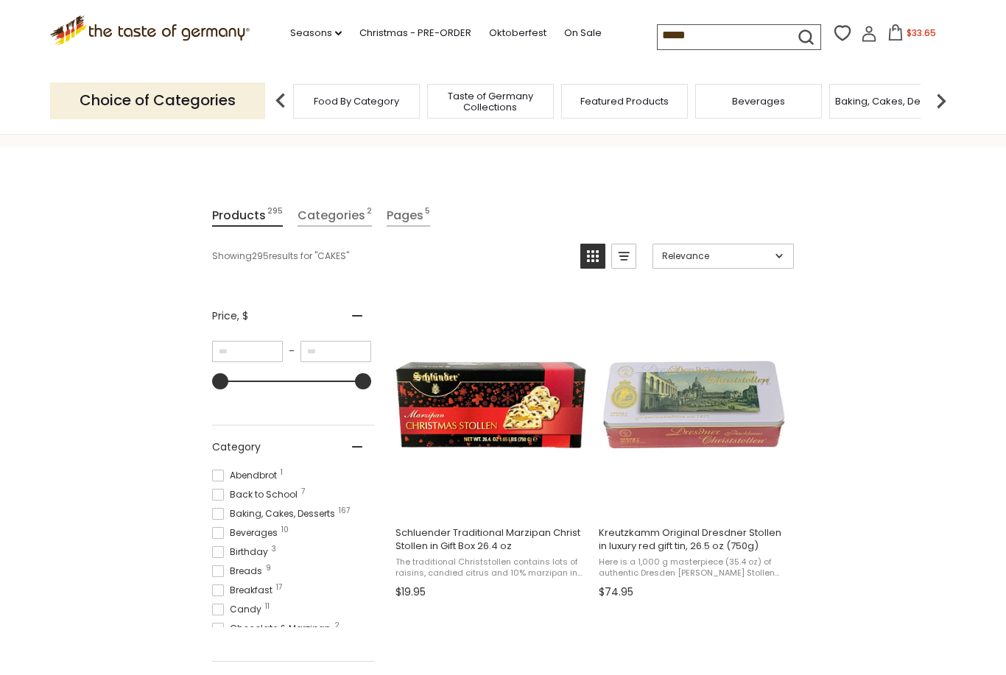
click at [676, 35] on input "*****" at bounding box center [719, 35] width 124 height 21
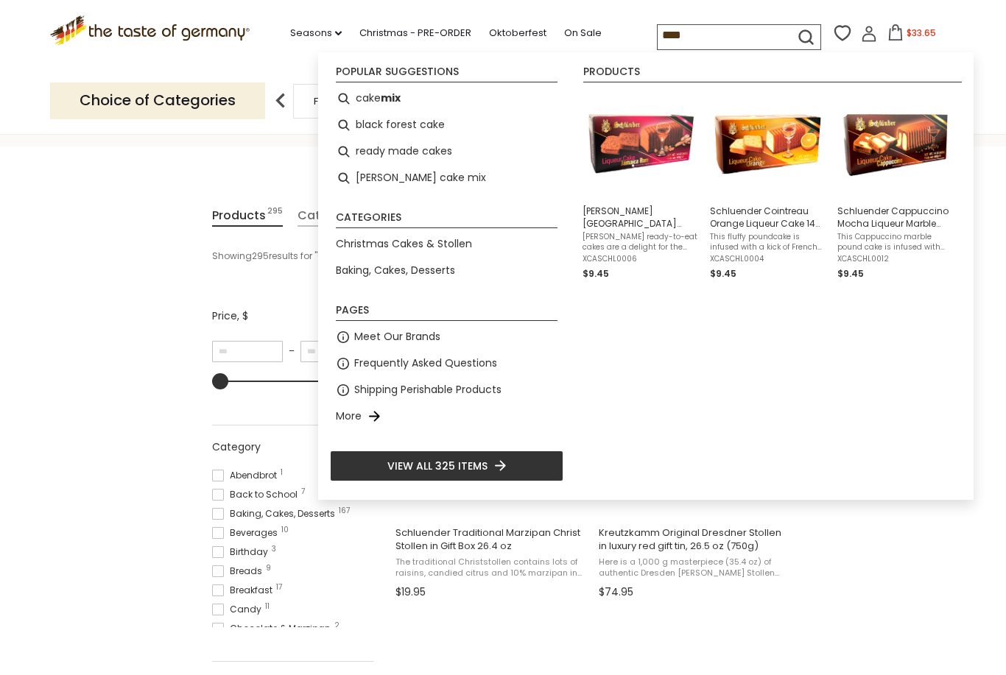
click at [429, 131] on li "black forest cake" at bounding box center [446, 125] width 233 height 27
type input "**********"
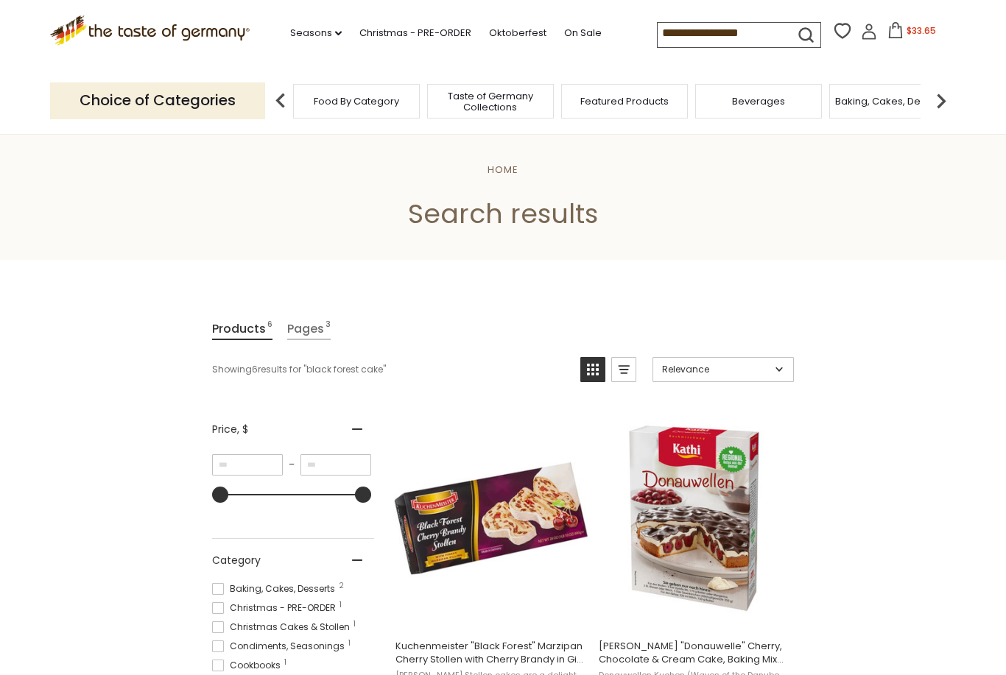
click at [737, 30] on input "**********" at bounding box center [719, 33] width 124 height 21
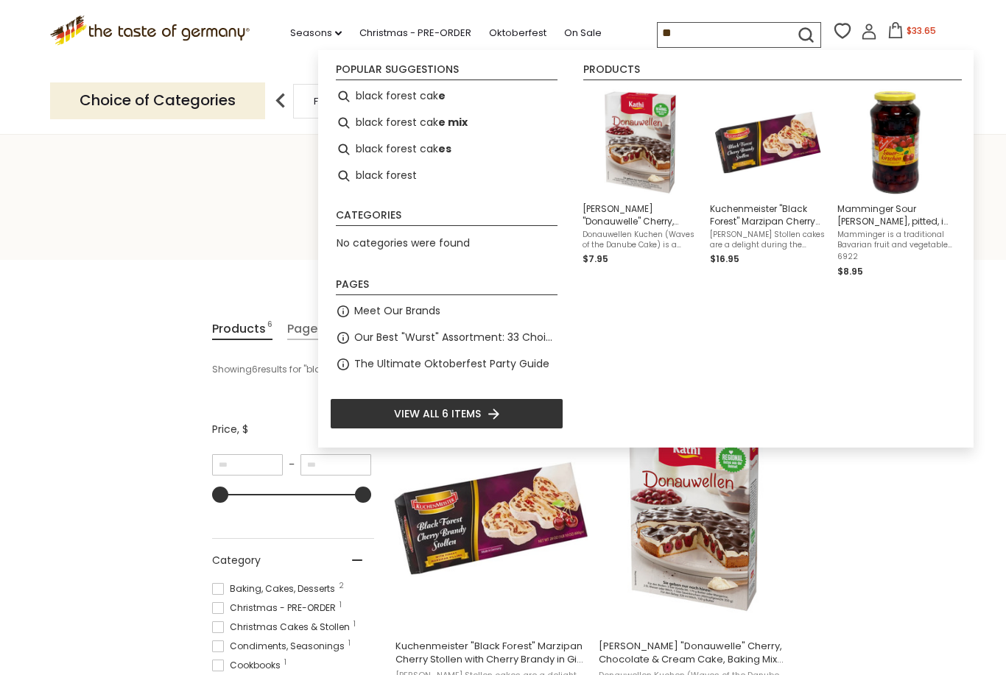
type input "*"
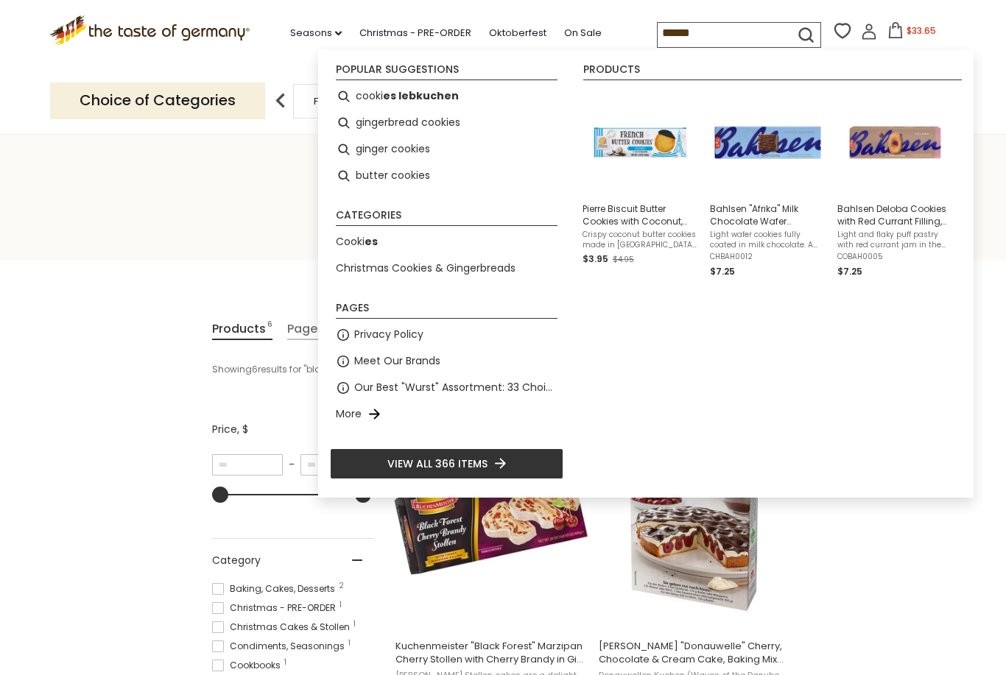
type input "*******"
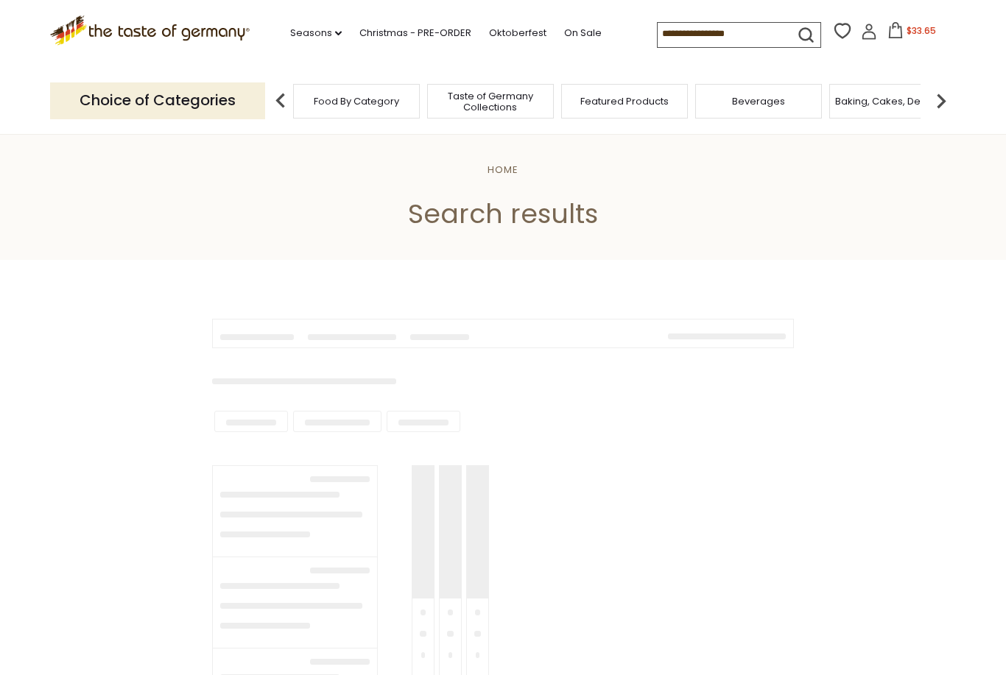
type input "*******"
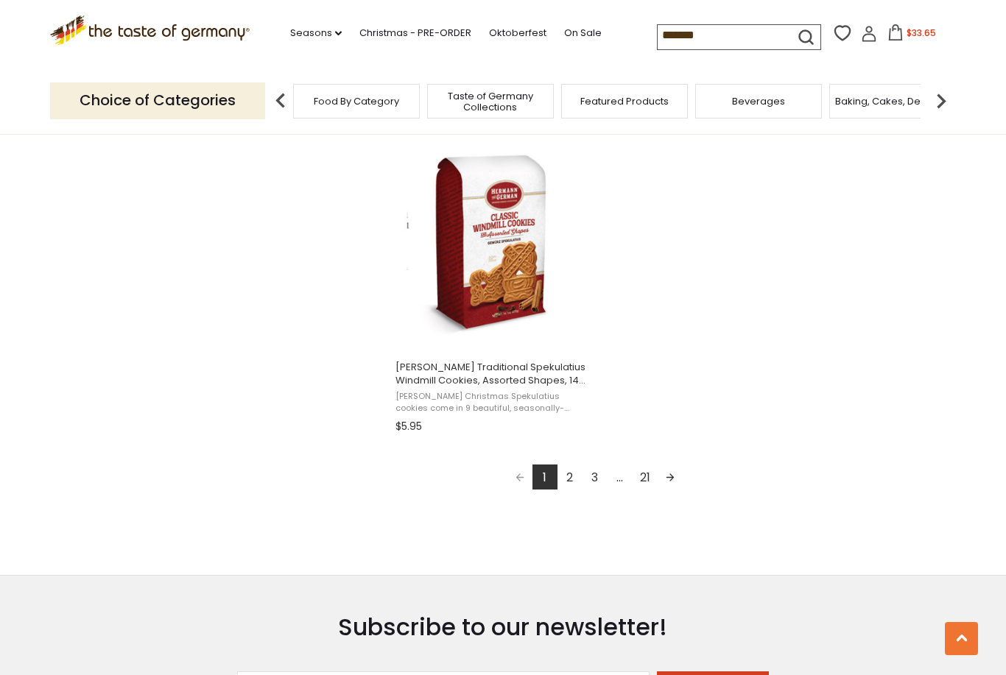
scroll to position [2605, 0]
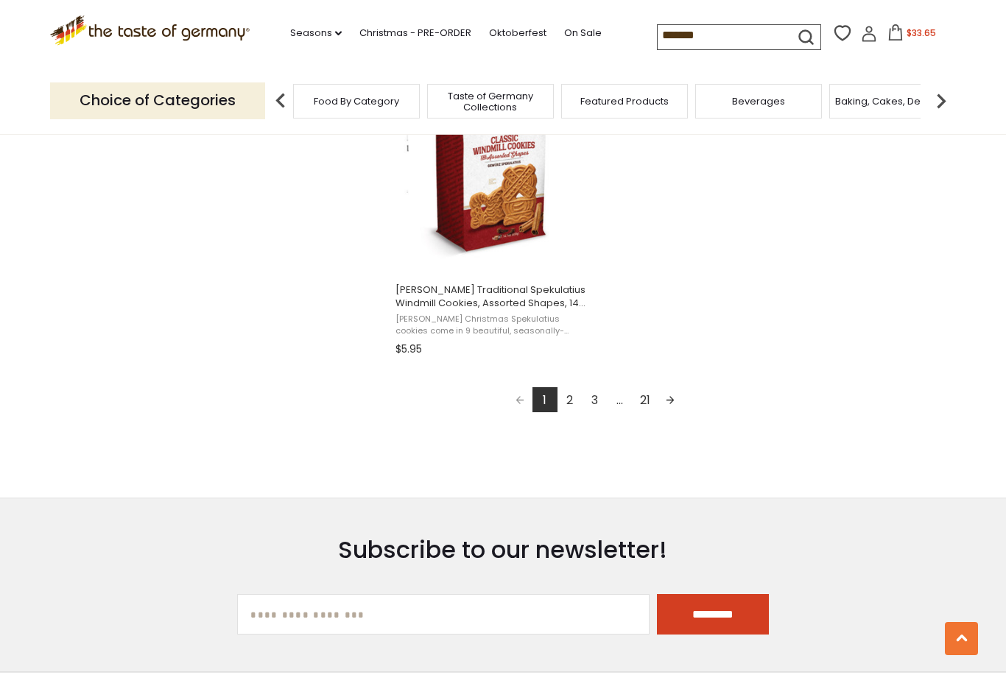
click at [566, 409] on link "2" at bounding box center [569, 399] width 25 height 25
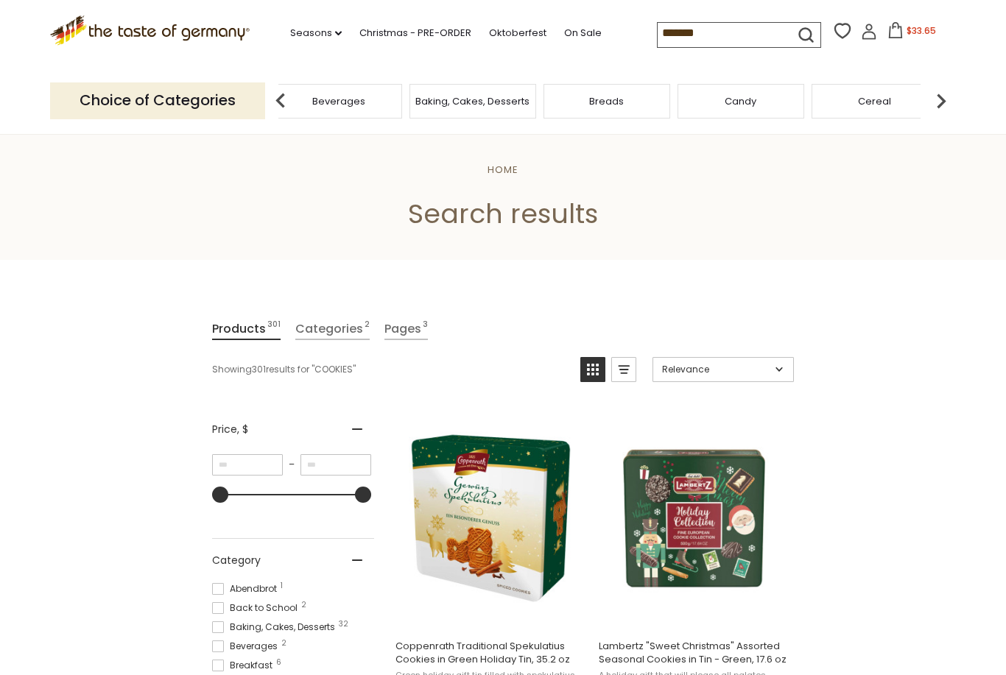
click at [540, 101] on div "Breads" at bounding box center [607, 101] width 134 height 35
click at [398, 96] on span "Chocolate & Marzipan" at bounding box center [343, 101] width 107 height 11
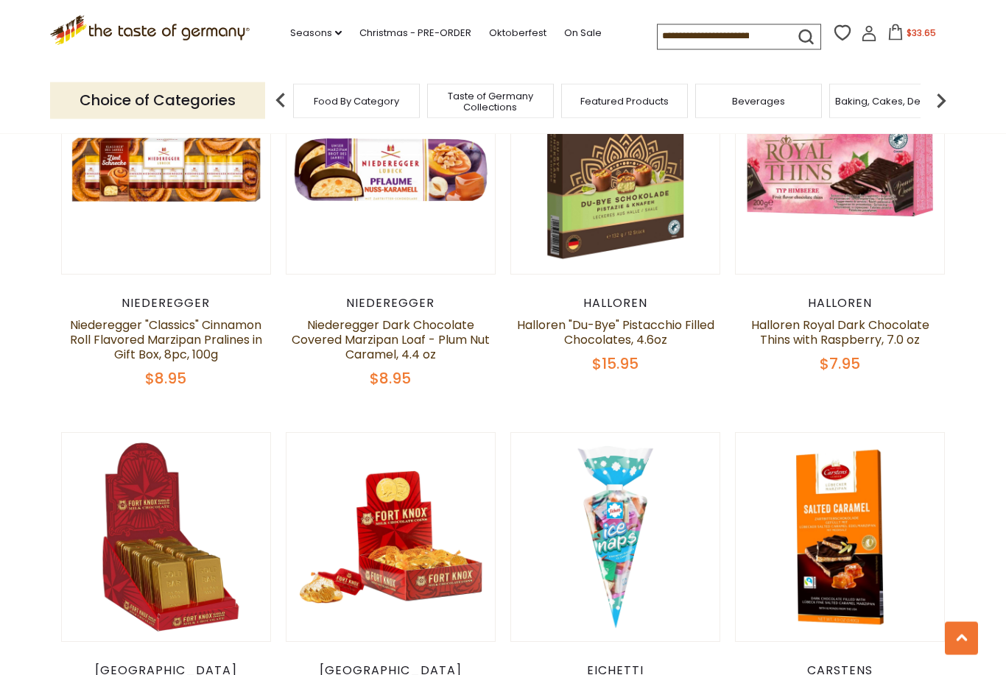
scroll to position [843, 0]
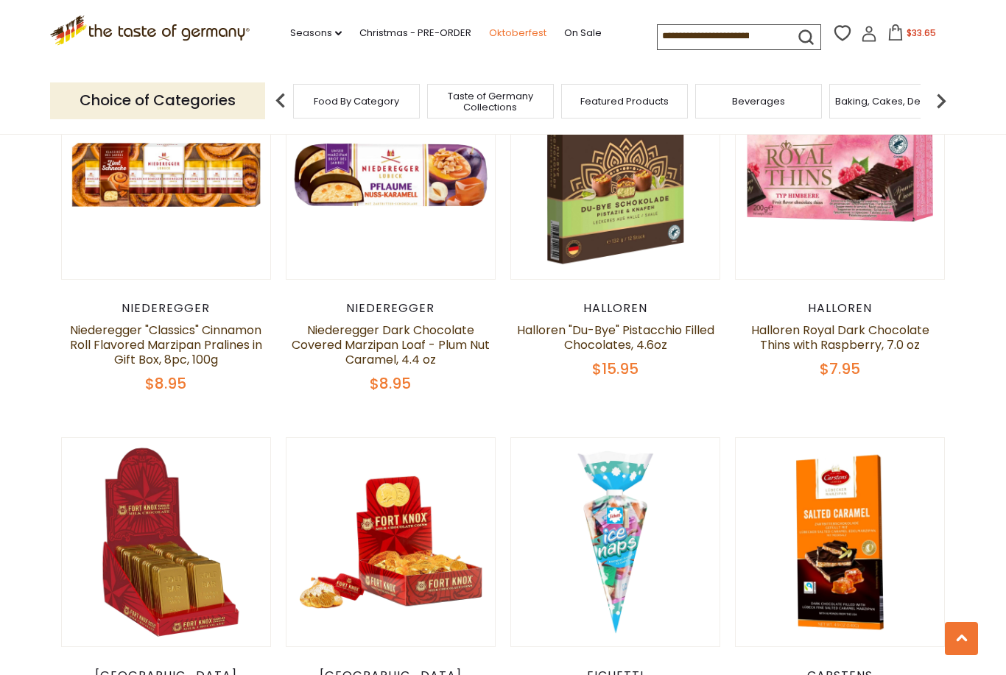
click at [489, 27] on link "Oktoberfest" at bounding box center [517, 33] width 57 height 16
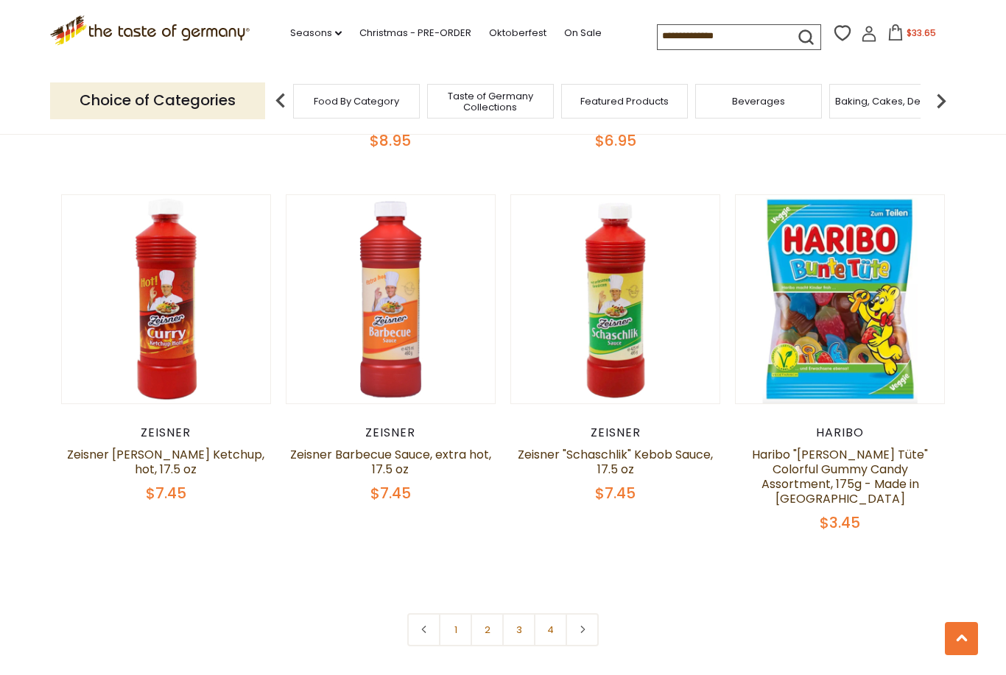
scroll to position [3294, 0]
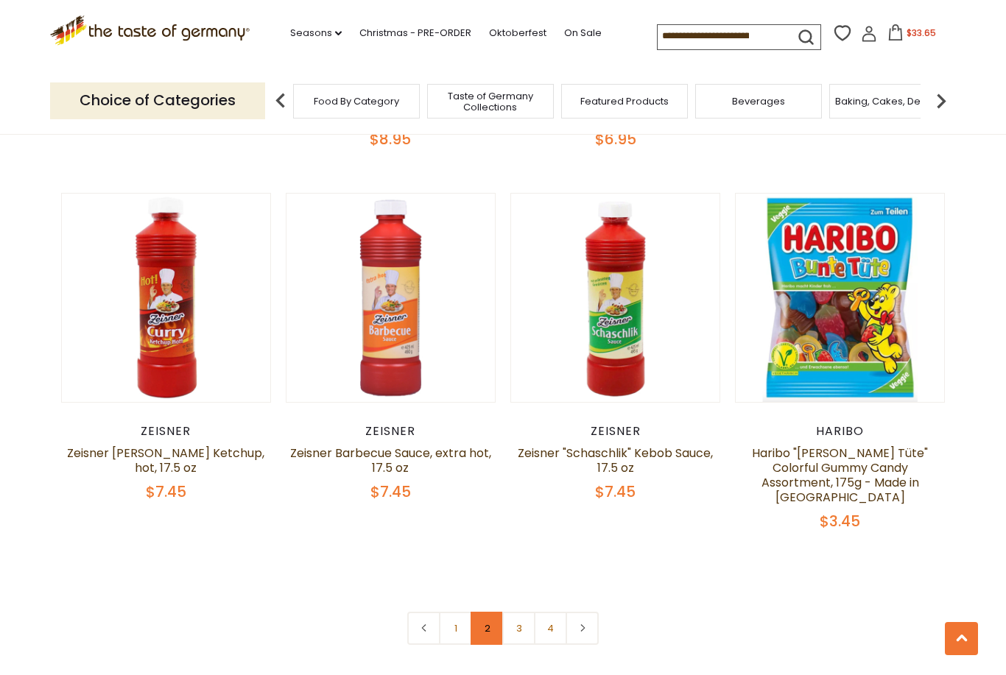
click at [494, 615] on link "2" at bounding box center [486, 628] width 33 height 33
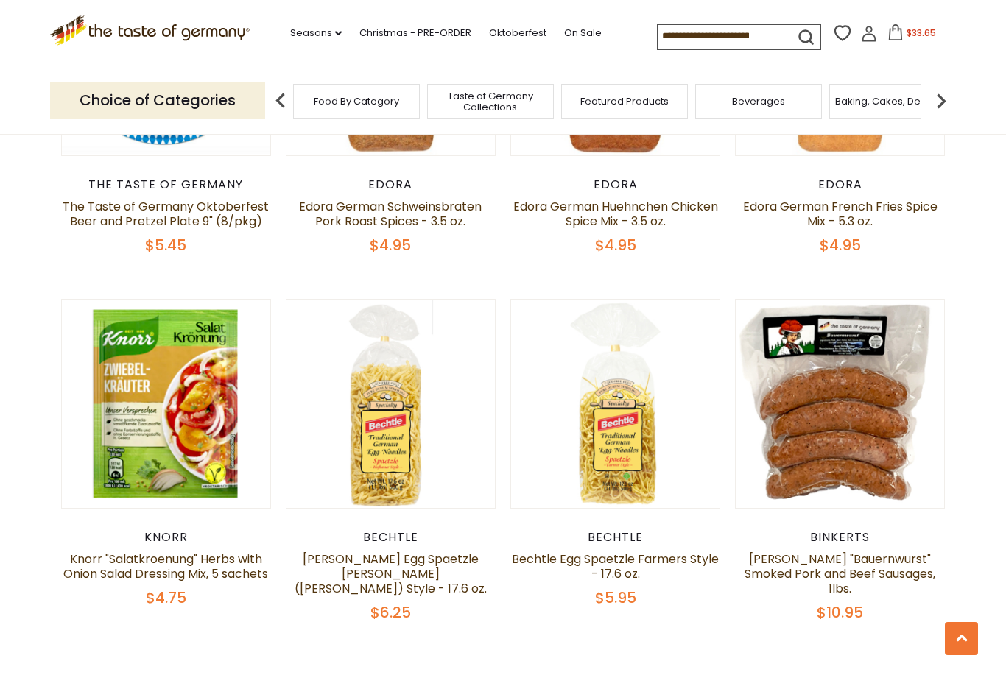
scroll to position [3171, 0]
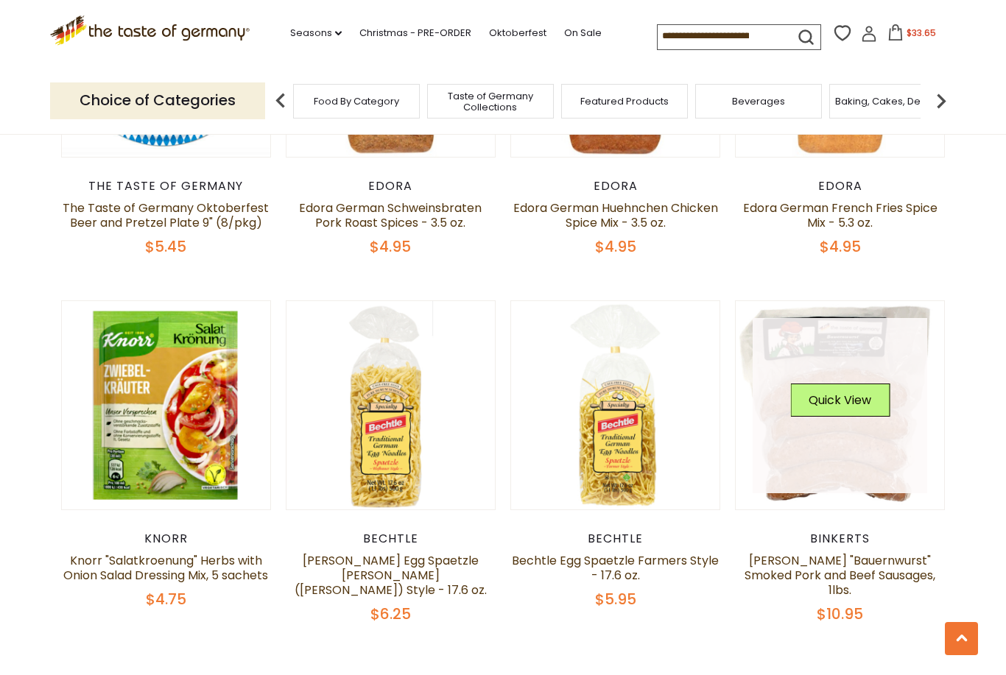
click at [873, 477] on link at bounding box center [839, 405] width 175 height 175
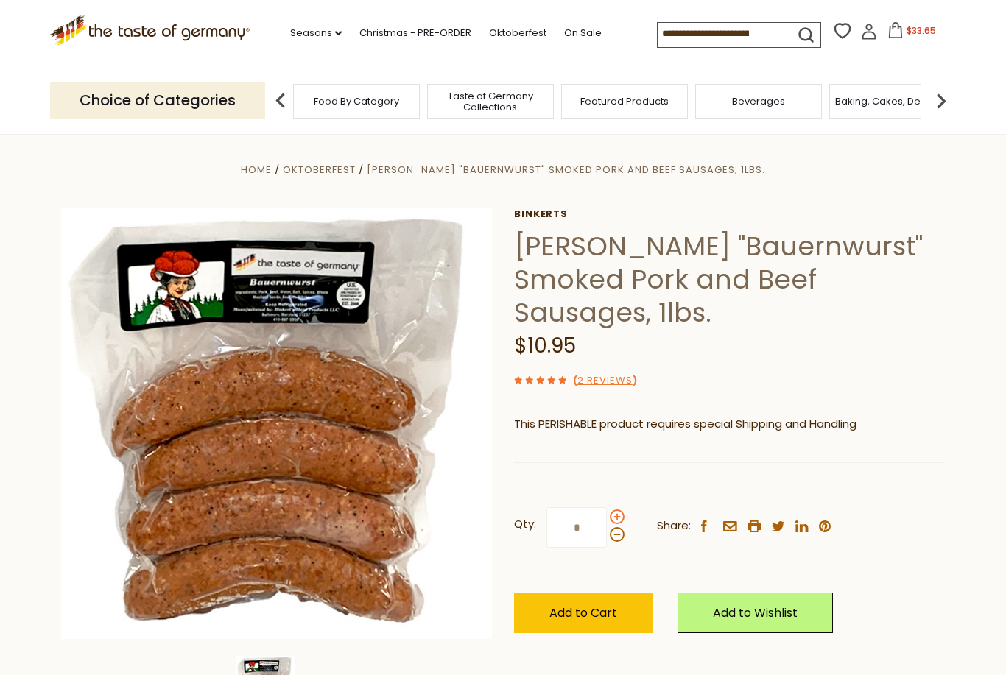
click at [623, 509] on span at bounding box center [617, 516] width 15 height 15
click at [607, 507] on input "*" at bounding box center [576, 527] width 60 height 40
click at [616, 527] on span at bounding box center [617, 534] width 15 height 15
click at [607, 507] on input "*" at bounding box center [576, 527] width 60 height 40
type input "*"
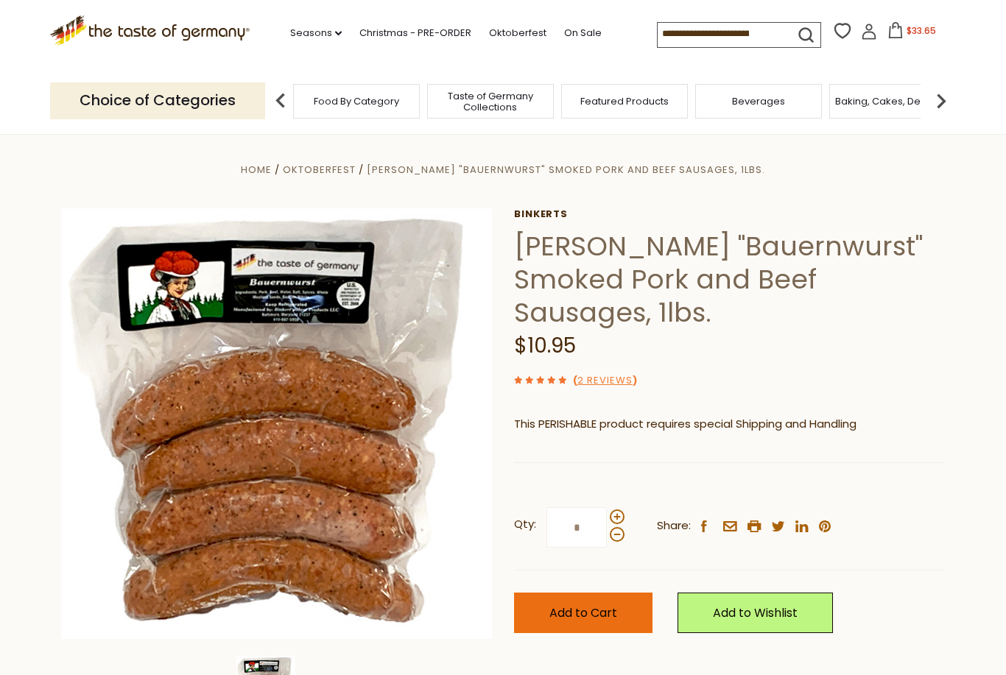
click at [606, 604] on span "Add to Cart" at bounding box center [583, 612] width 68 height 17
click at [290, 27] on link "Seasons dropdown_arrow" at bounding box center [316, 33] width 52 height 16
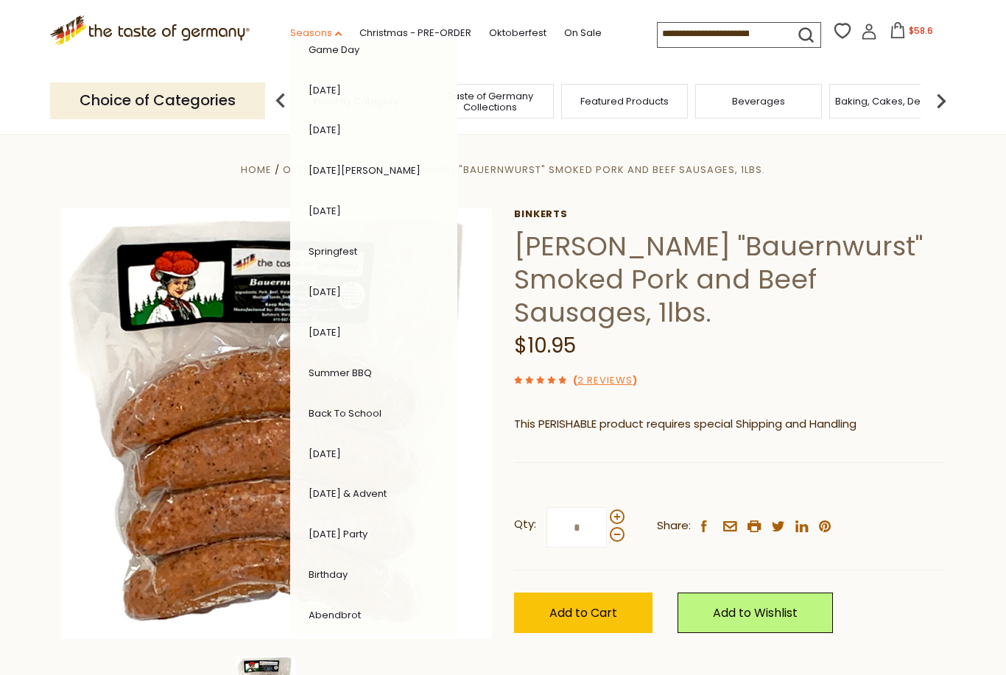
scroll to position [102, 0]
click at [357, 487] on link "[DATE] & Advent" at bounding box center [347, 494] width 78 height 14
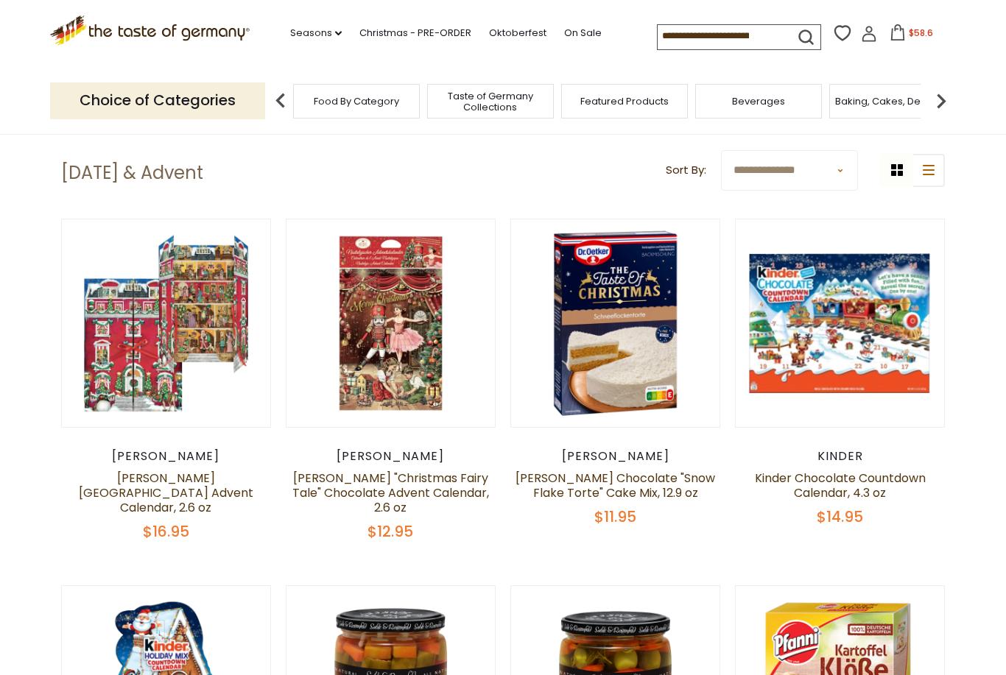
scroll to position [327, 0]
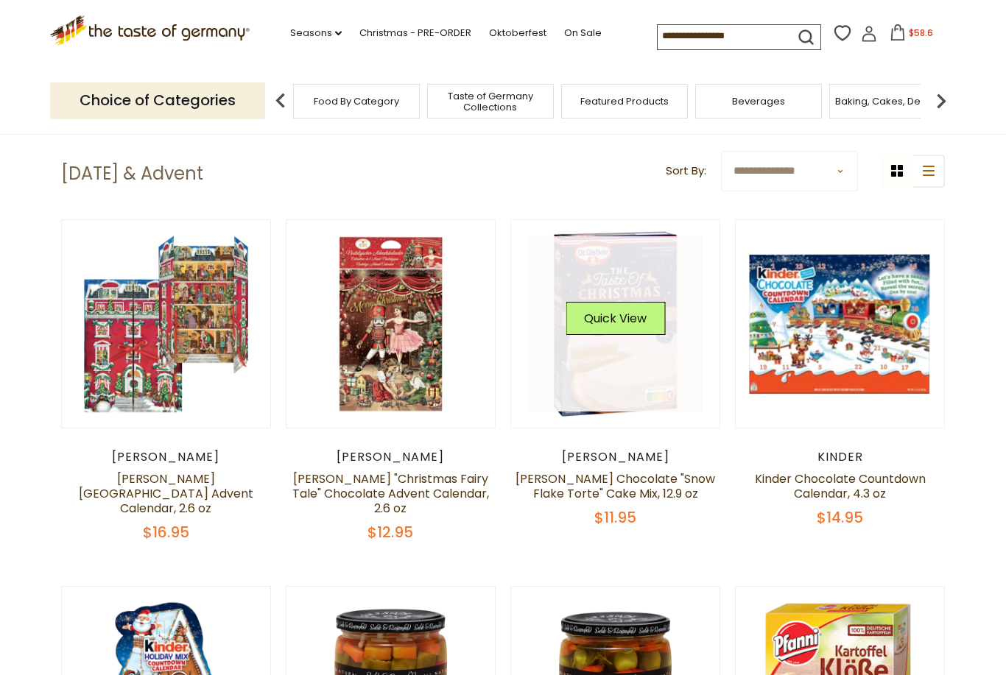
click at [625, 387] on link at bounding box center [615, 323] width 175 height 175
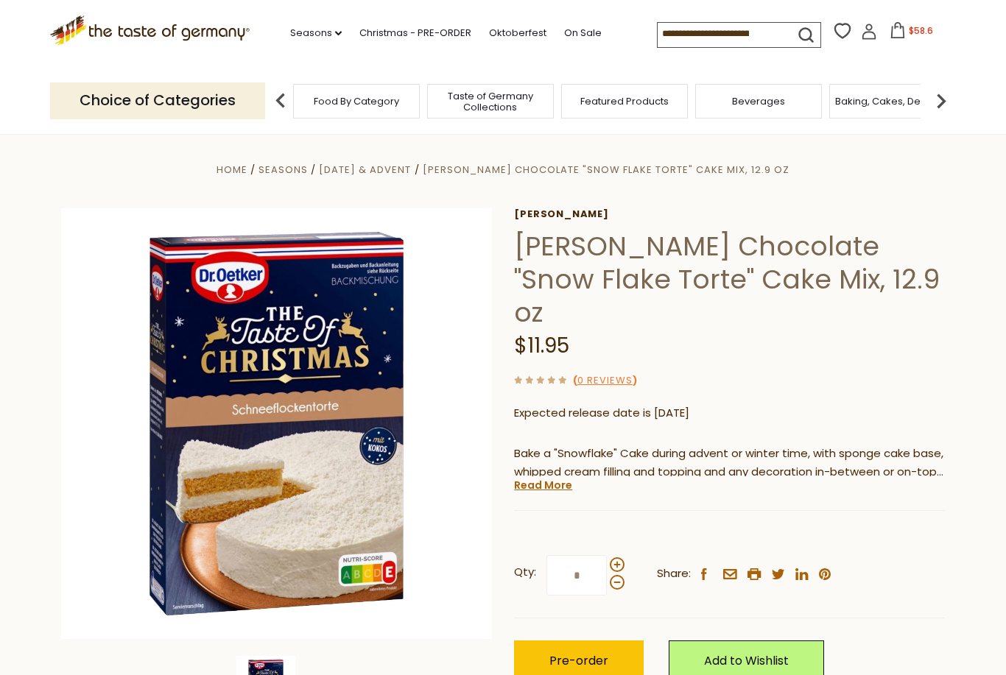
click at [908, 26] on span "$58.6" at bounding box center [920, 30] width 24 height 13
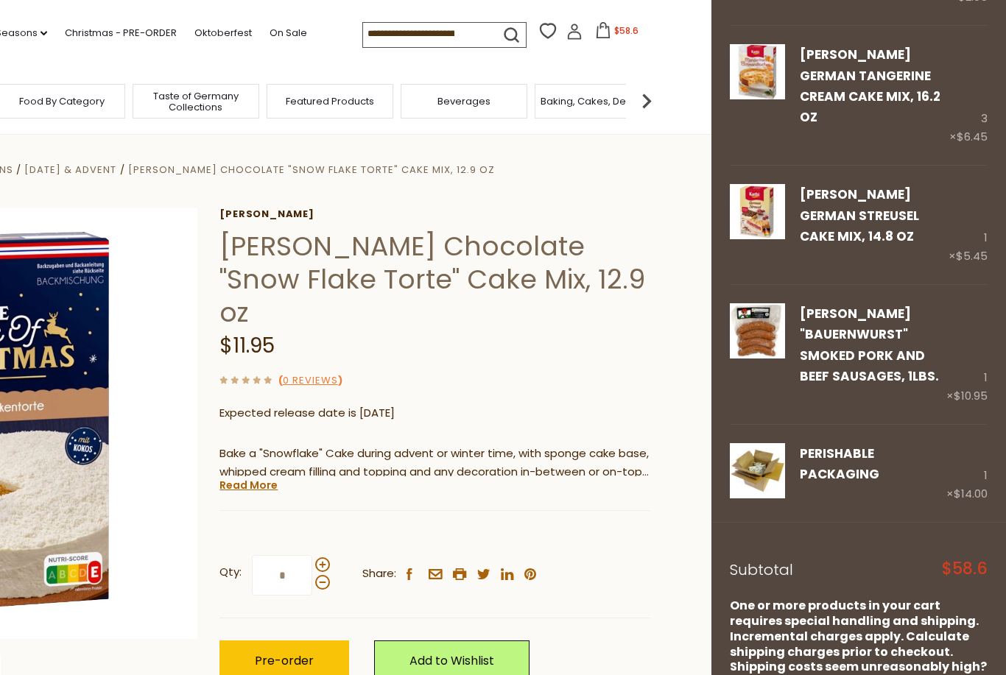
scroll to position [188, 0]
